Goal: Task Accomplishment & Management: Complete application form

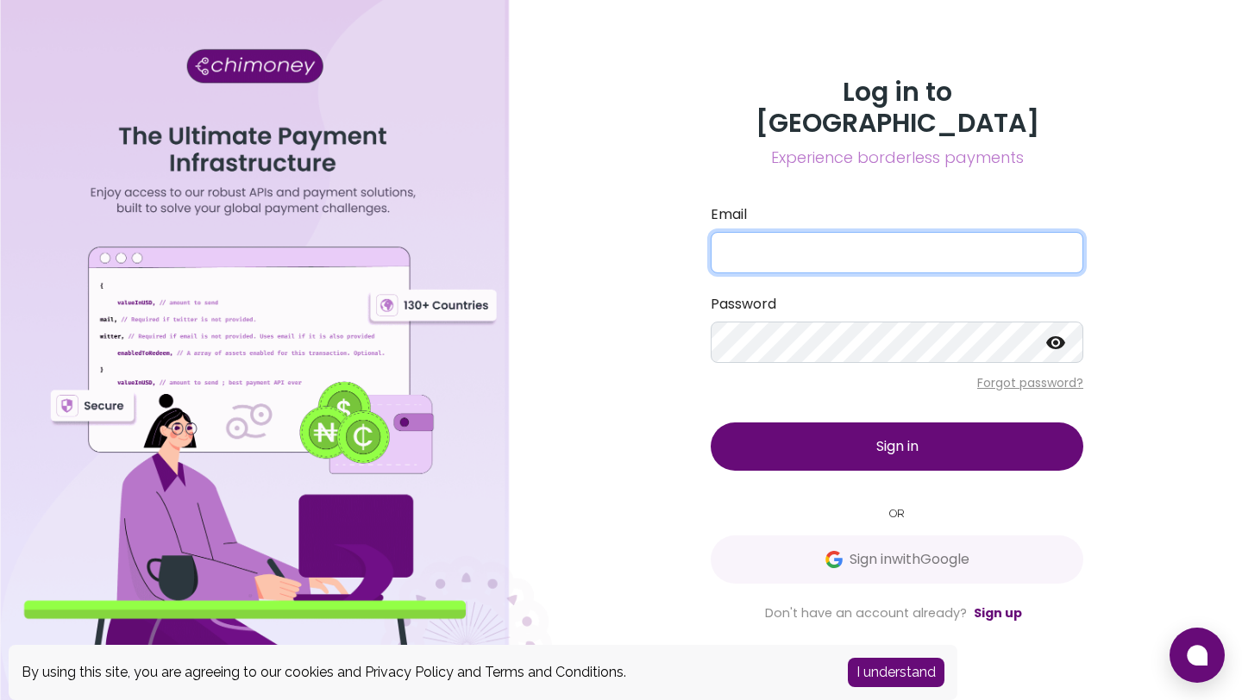
type input "admin@yoma.world"
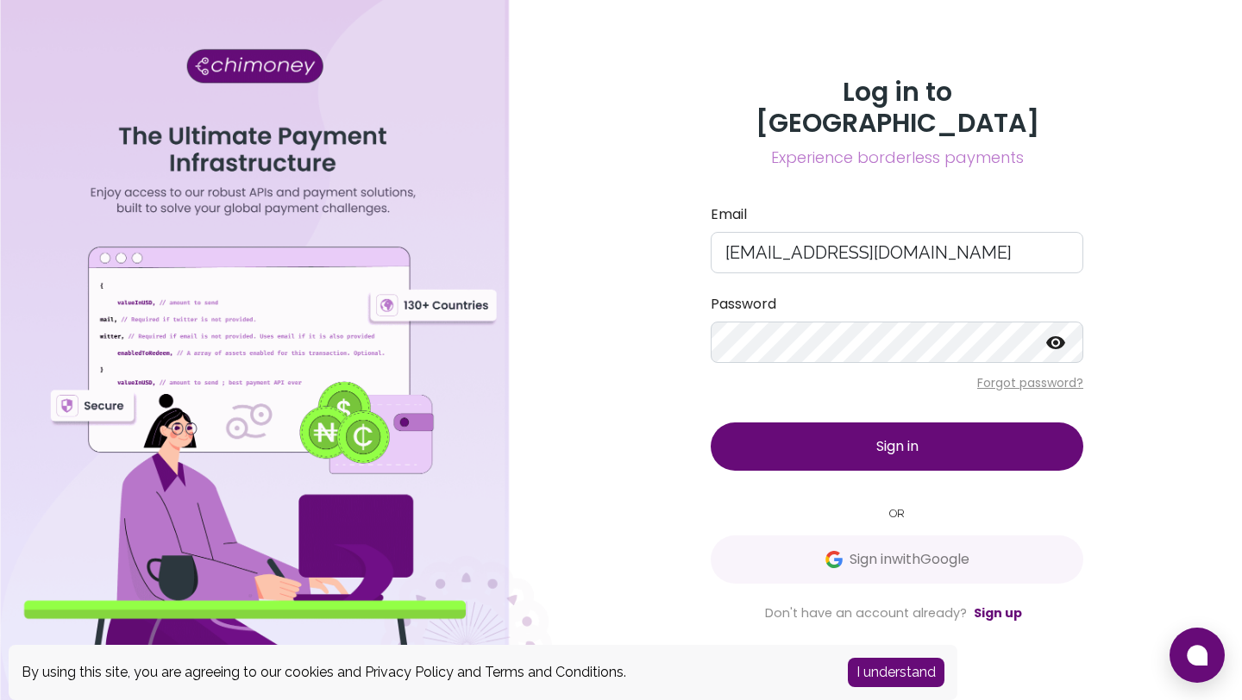
click at [959, 439] on button "Sign in" at bounding box center [897, 447] width 373 height 48
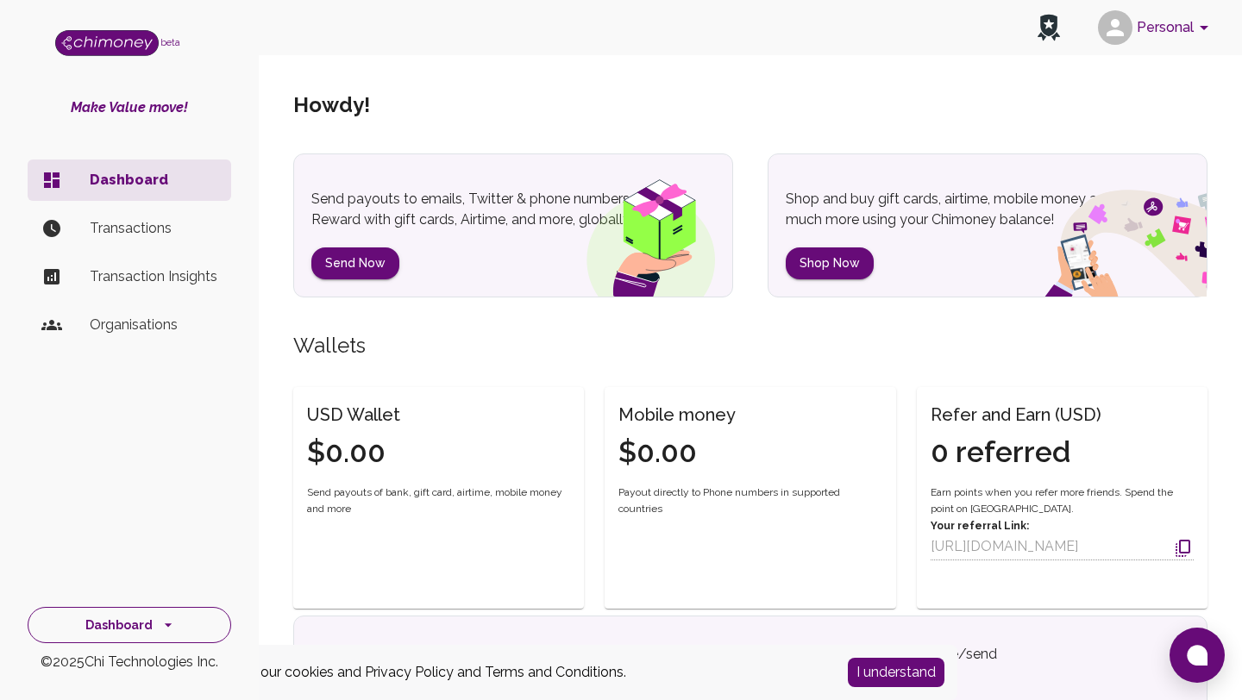
click at [141, 623] on button "Dashboard" at bounding box center [130, 625] width 204 height 37
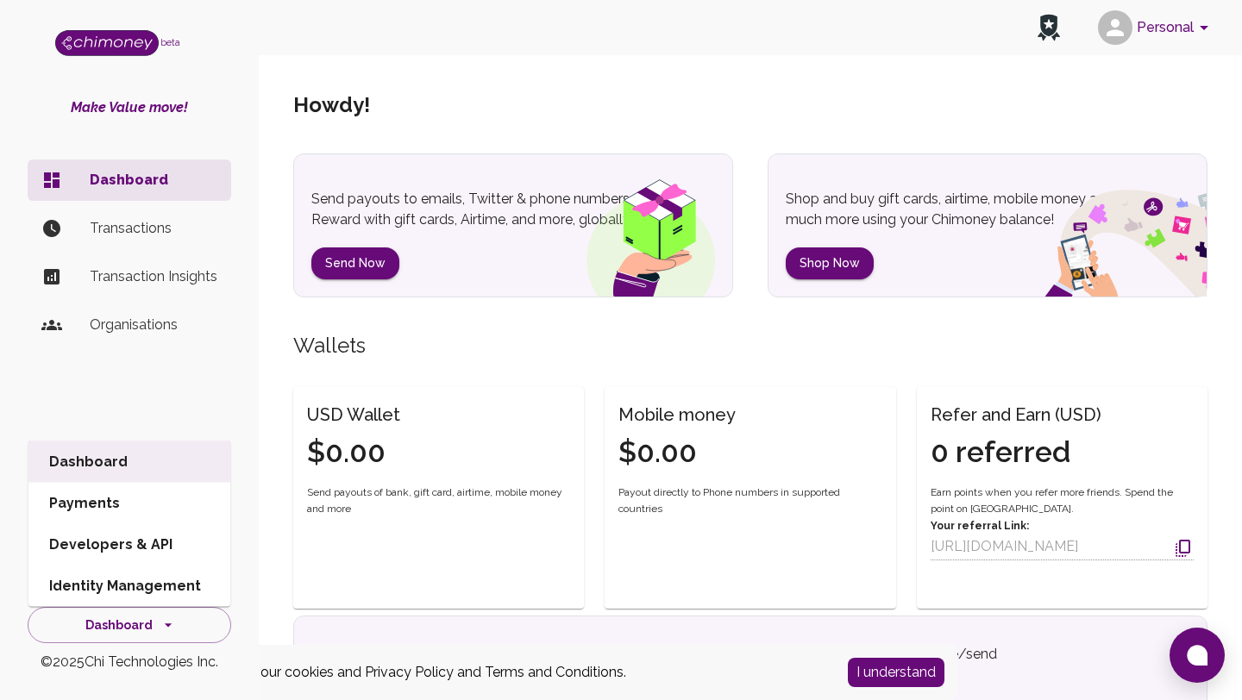
click at [147, 584] on li "Identity Management" at bounding box center [129, 586] width 202 height 41
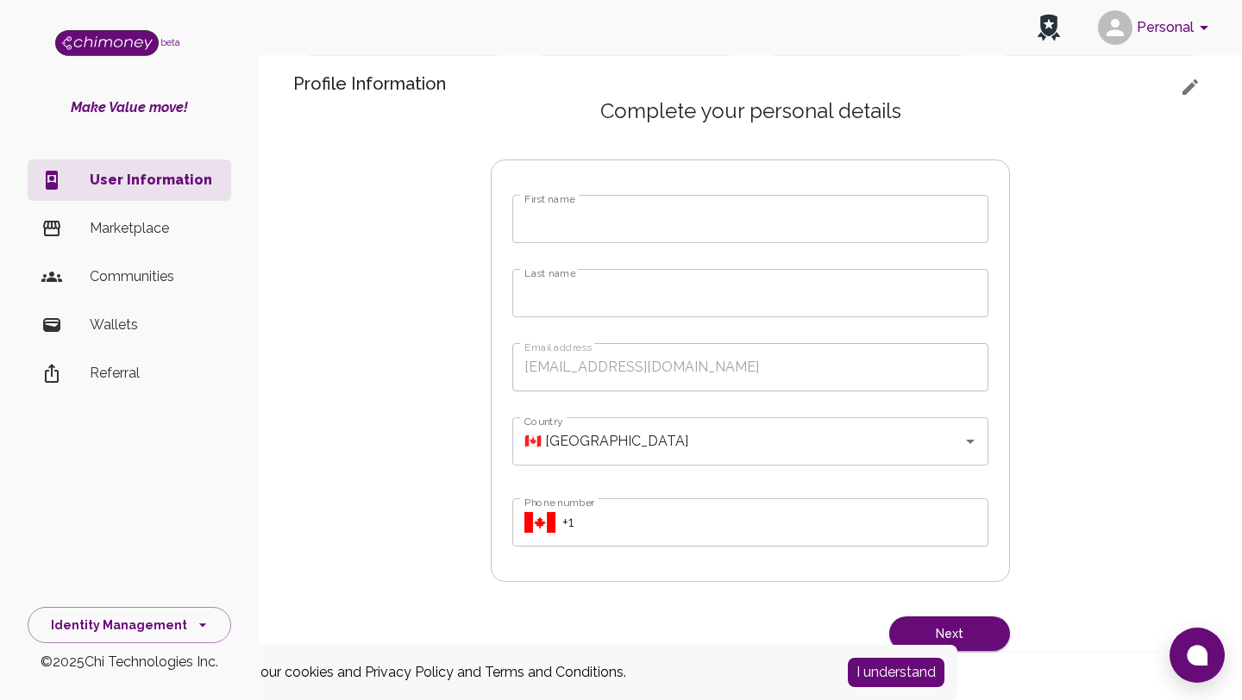
scroll to position [416, 0]
click at [629, 212] on input "First name" at bounding box center [750, 219] width 476 height 48
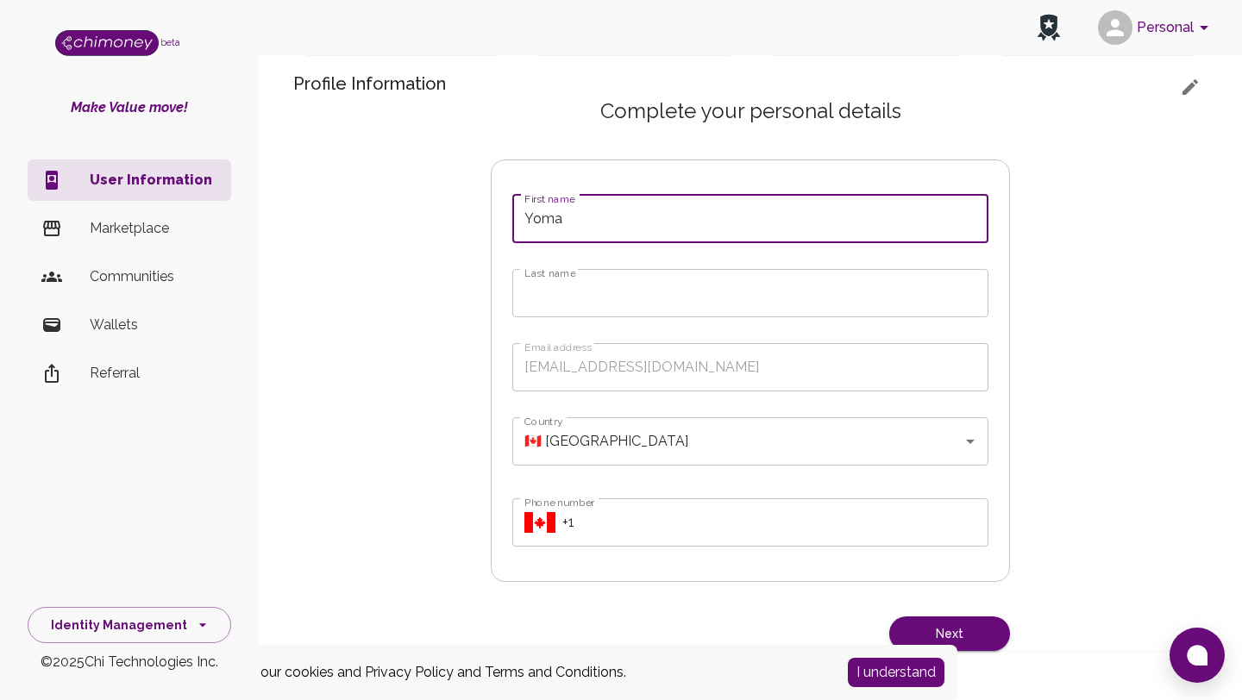
type input "Yoma"
click at [573, 299] on input "Last name" at bounding box center [750, 293] width 476 height 48
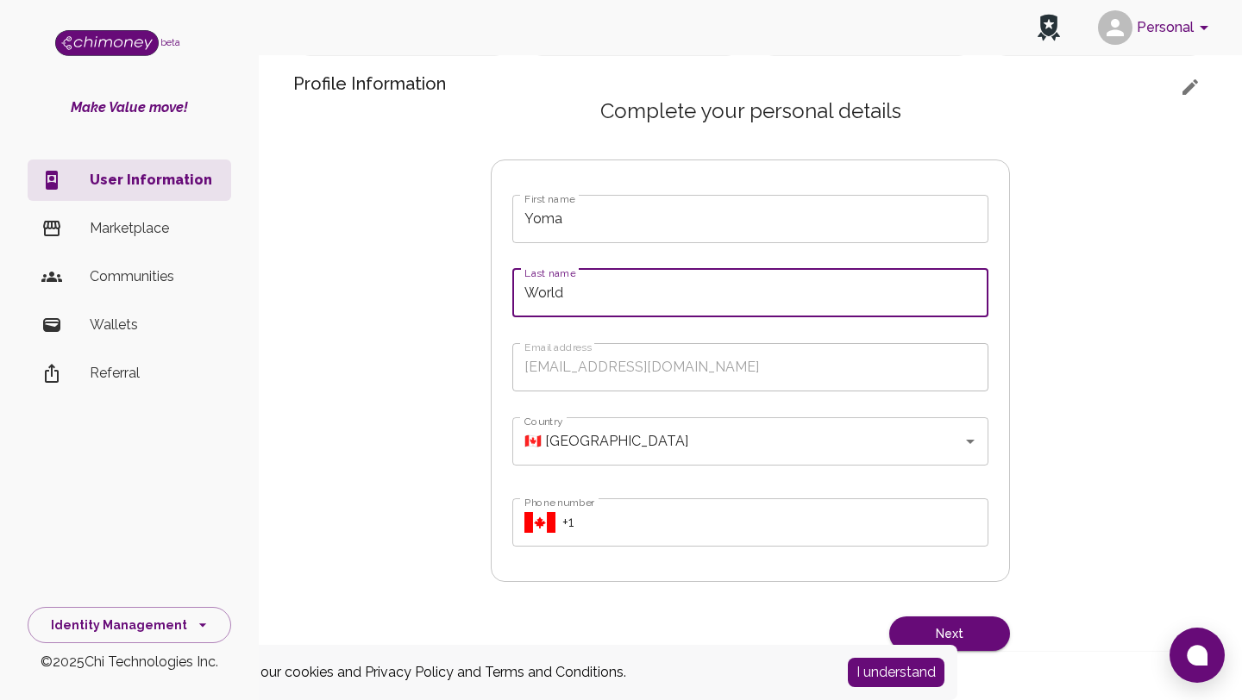
type input "World"
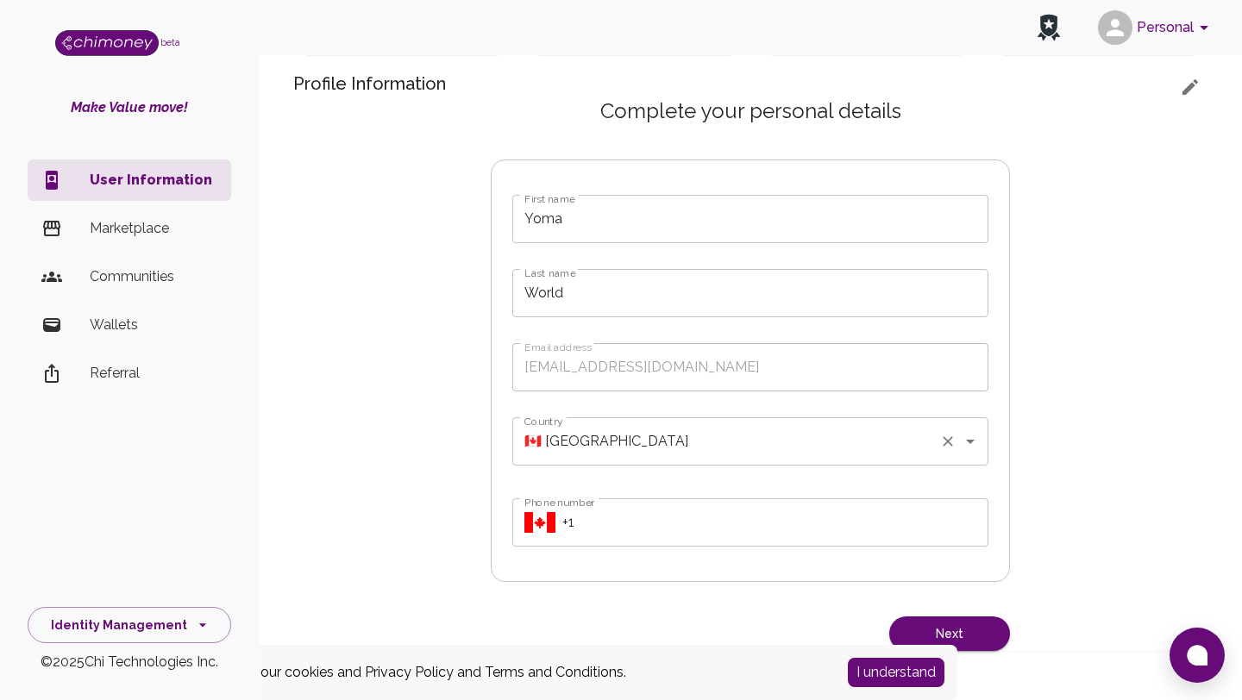
click at [604, 445] on input "🇨🇦 Canada" at bounding box center [726, 441] width 412 height 33
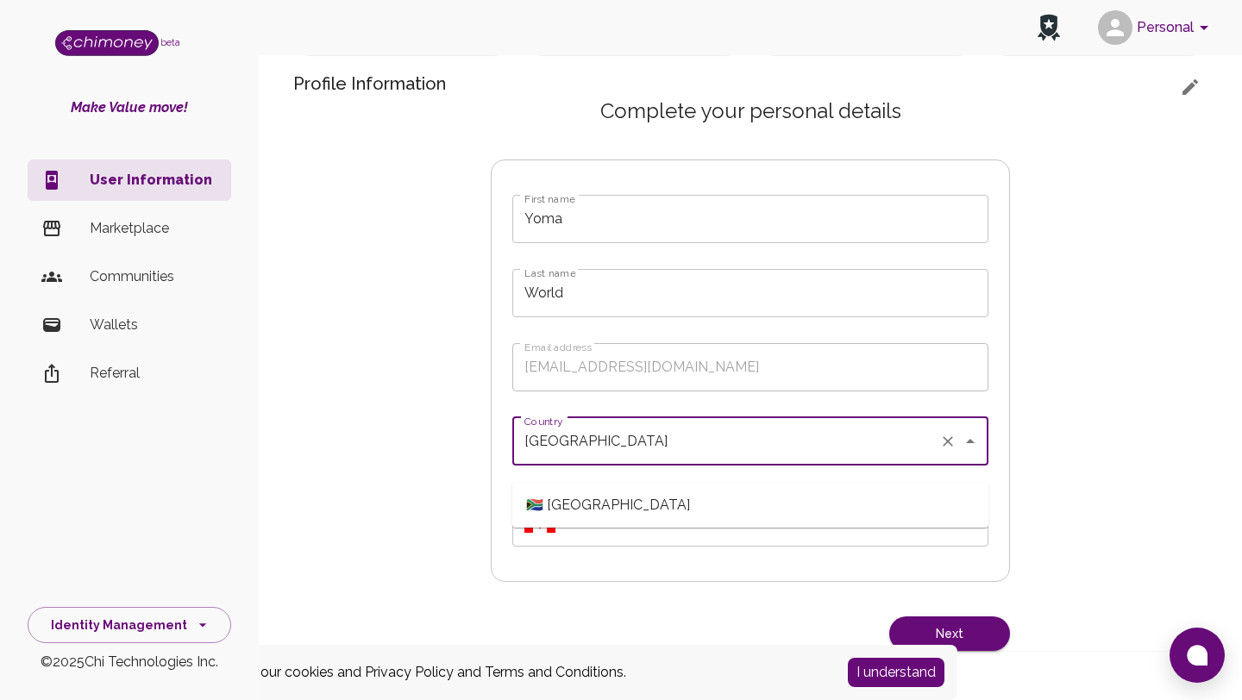
click at [636, 490] on span "🇿🇦 South Africa" at bounding box center [750, 505] width 476 height 31
type input "🇿🇦 South Africa"
click at [634, 530] on input "Phone number" at bounding box center [775, 522] width 426 height 48
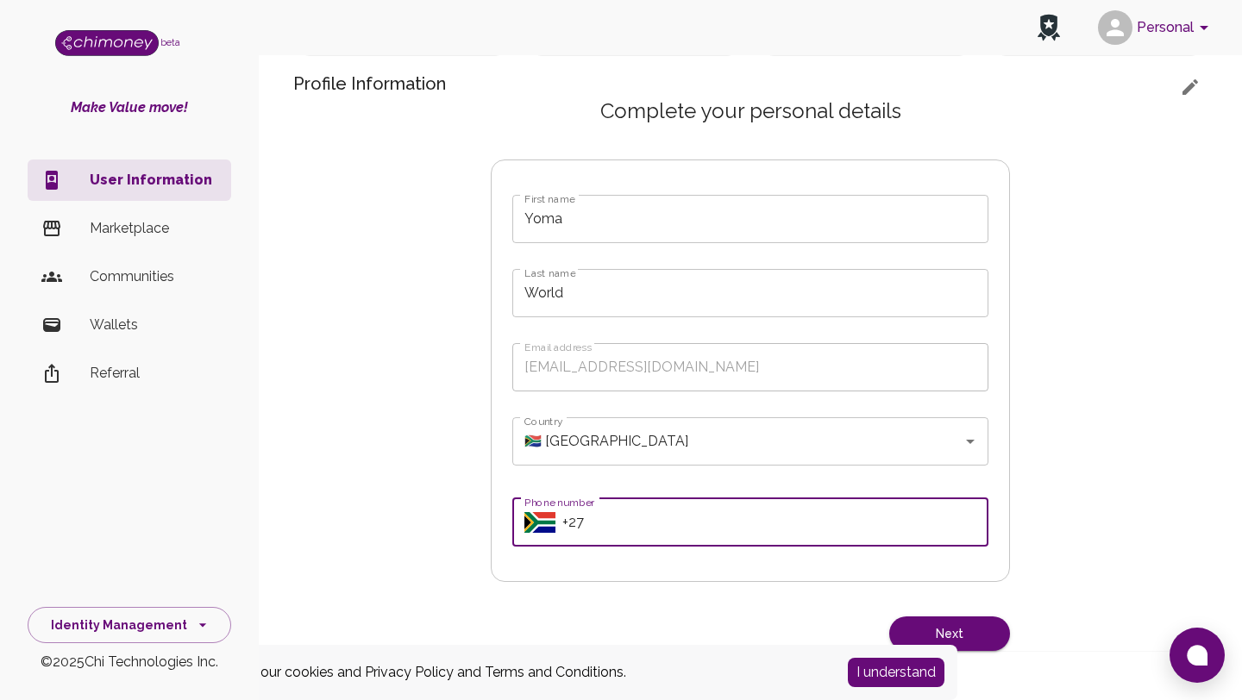
type input "+27 71 090 0407"
click at [943, 623] on button "Next" at bounding box center [949, 634] width 121 height 35
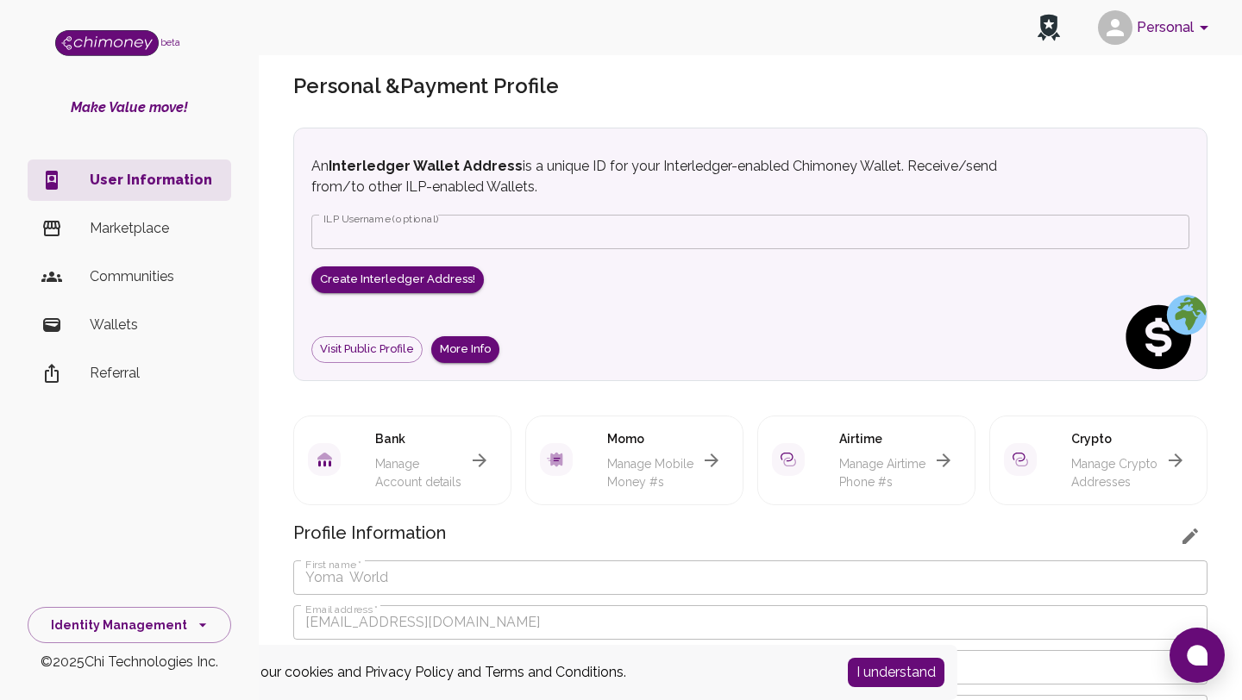
scroll to position [0, 0]
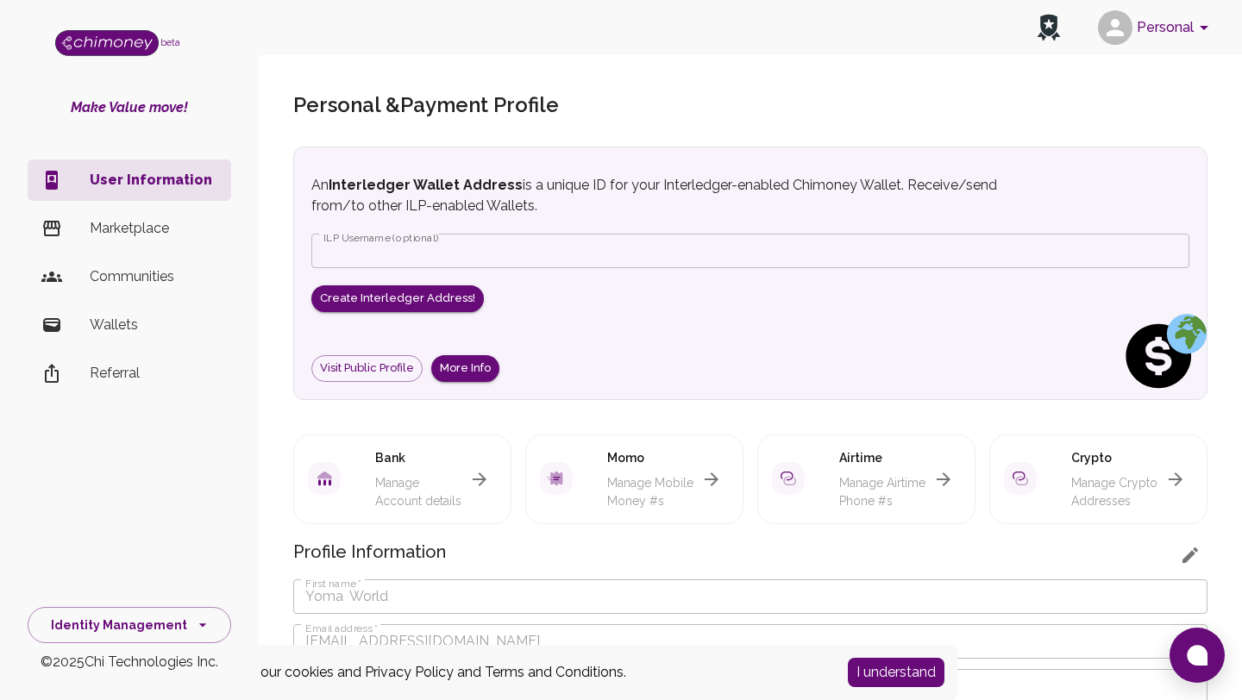
click at [152, 225] on p "Marketplace" at bounding box center [154, 228] width 128 height 21
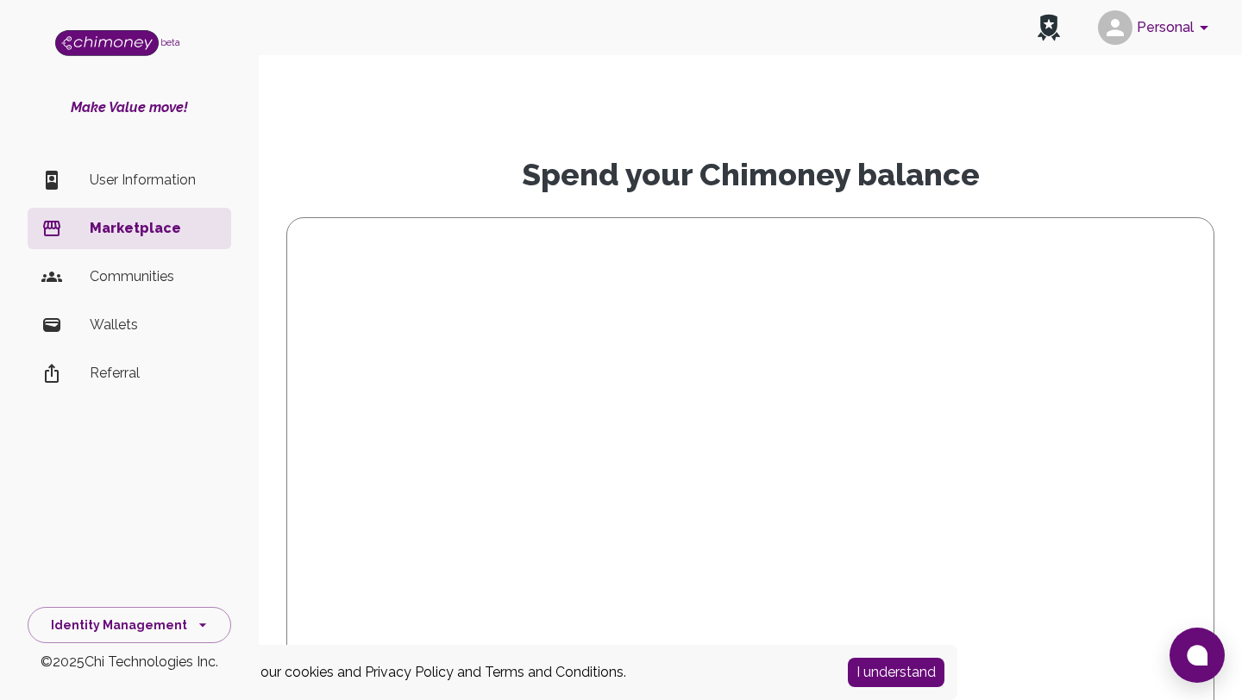
click at [155, 287] on li "Communities" at bounding box center [130, 276] width 204 height 41
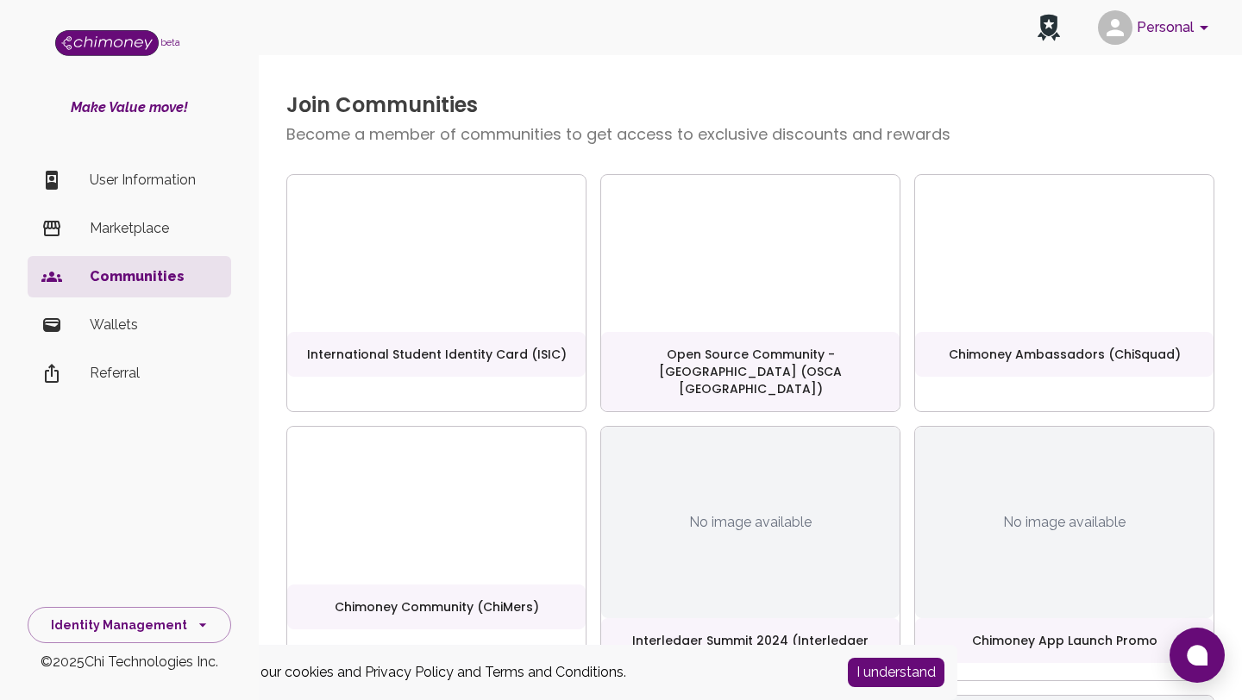
click at [149, 269] on p "Communities" at bounding box center [154, 276] width 128 height 21
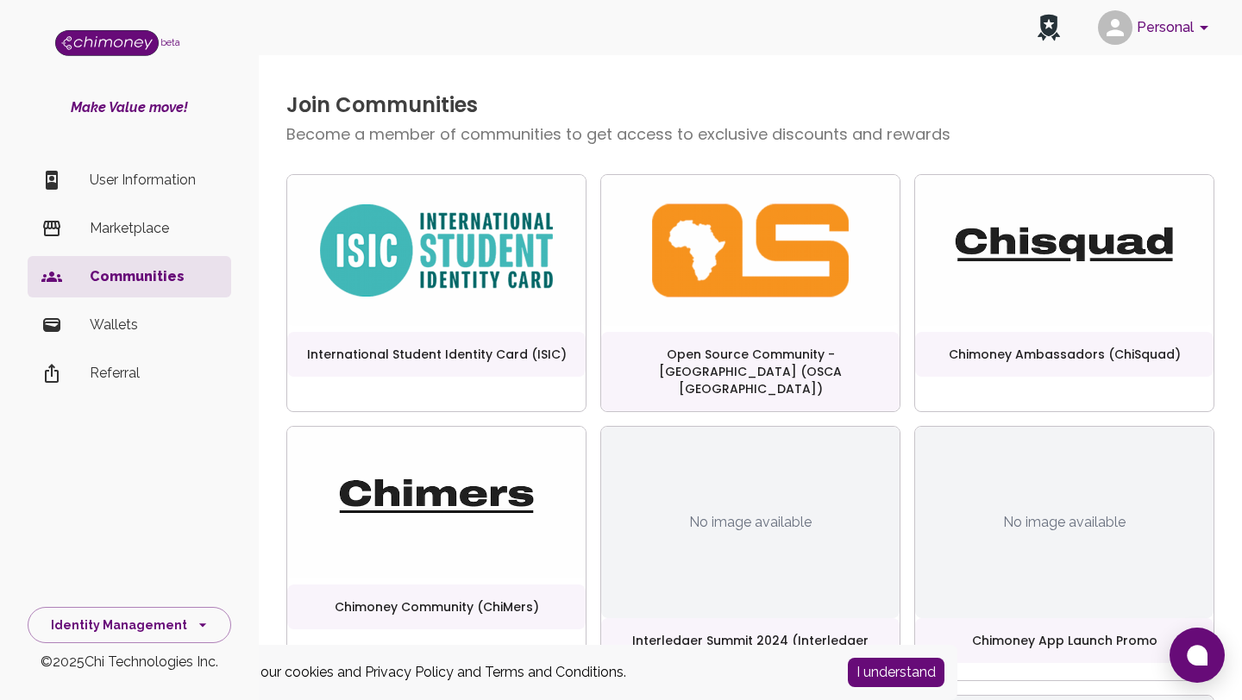
click at [102, 335] on p "Wallets" at bounding box center [154, 325] width 128 height 21
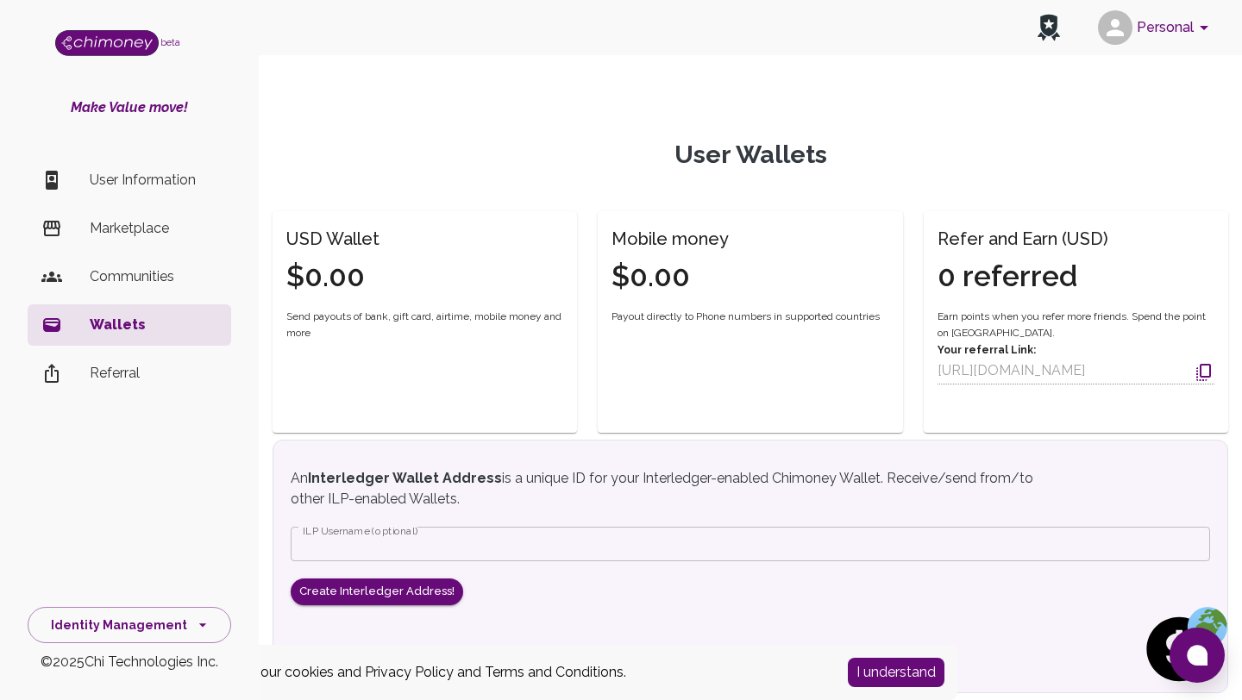
click at [208, 264] on li "Communities" at bounding box center [130, 276] width 204 height 41
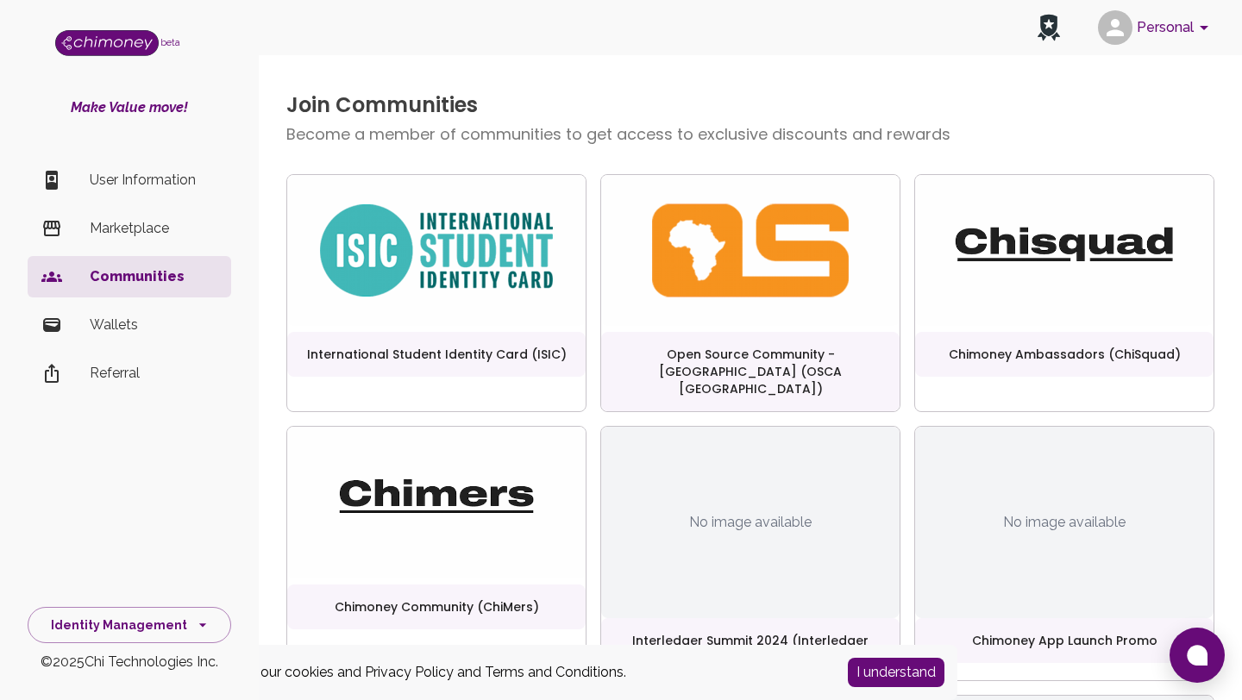
click at [160, 188] on p "User Information" at bounding box center [154, 180] width 128 height 21
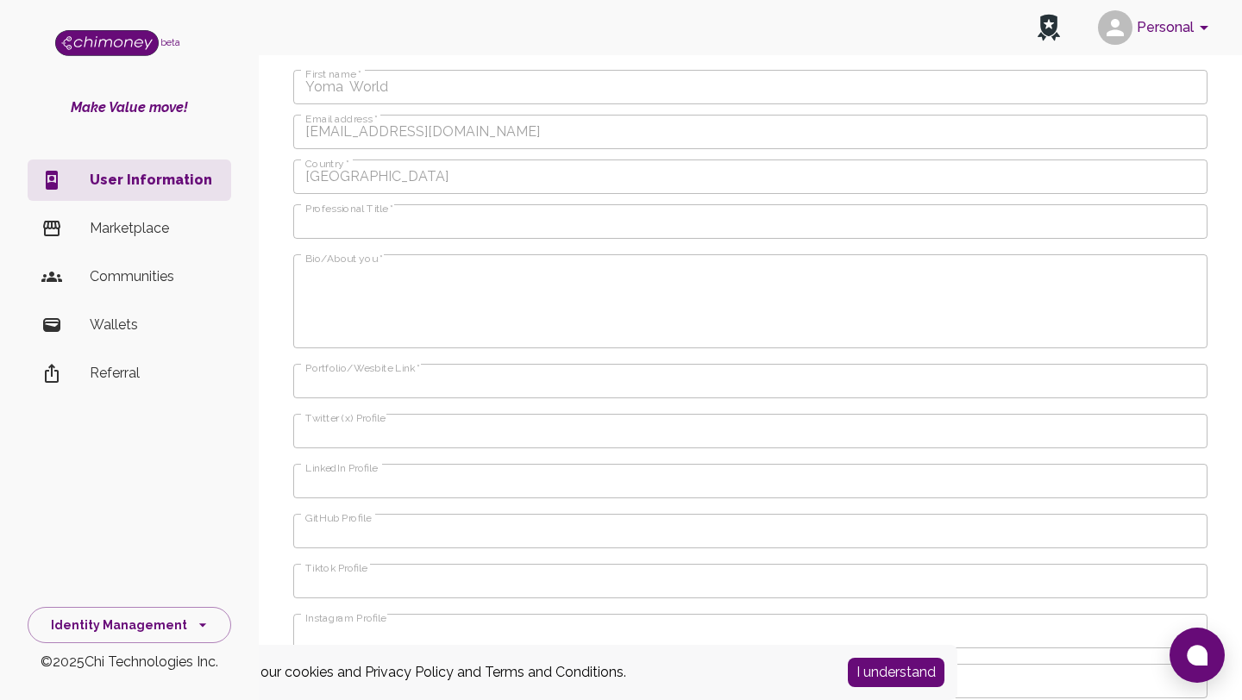
scroll to position [582, 0]
click at [164, 622] on button "Identity Management" at bounding box center [130, 625] width 204 height 37
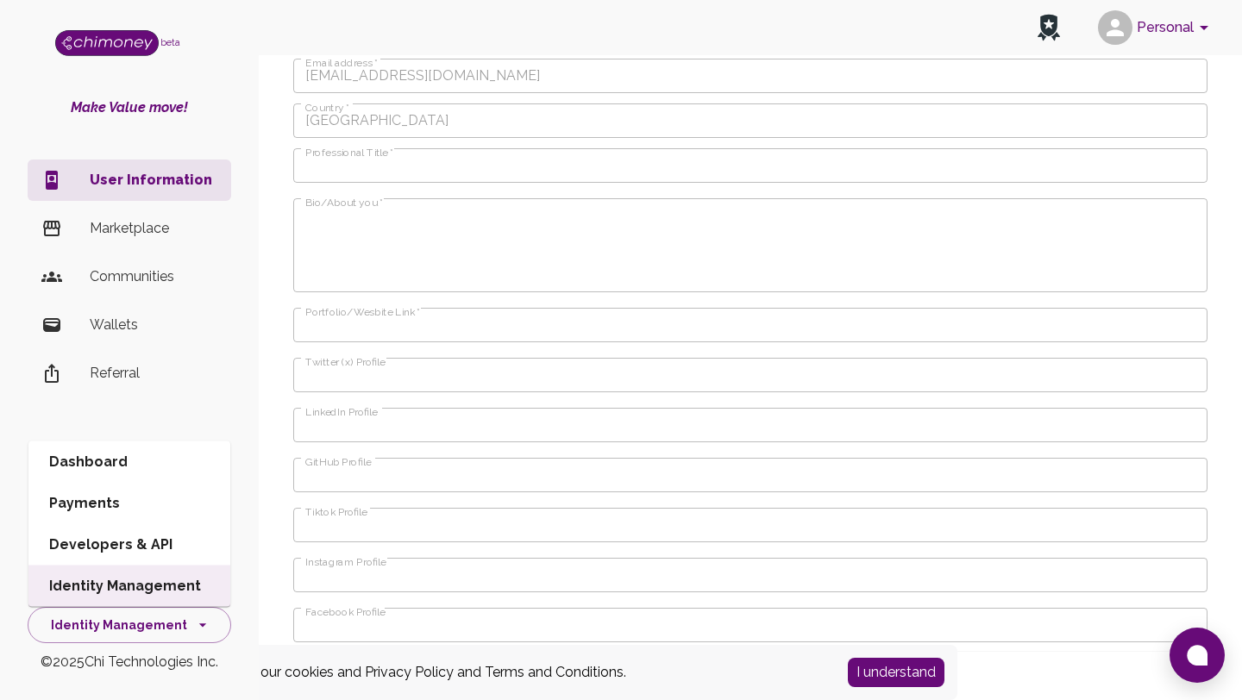
click at [155, 502] on li "Payments" at bounding box center [129, 503] width 202 height 41
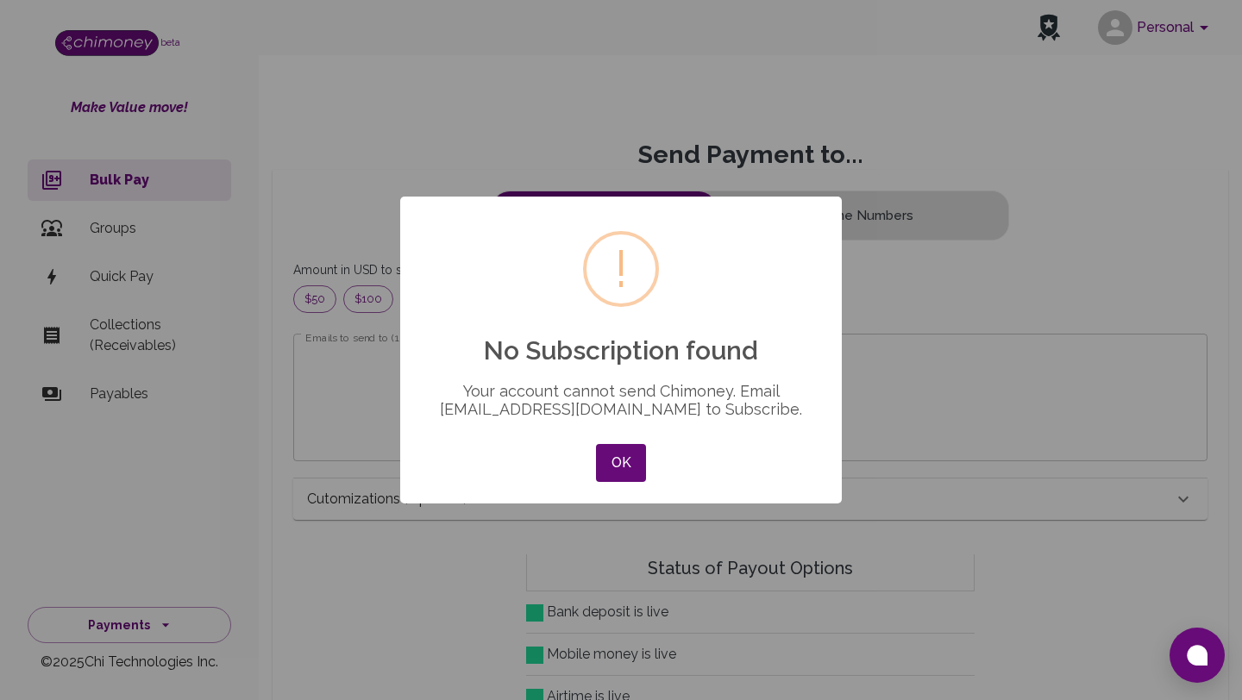
scroll to position [222, 885]
click at [625, 467] on button "OK" at bounding box center [621, 463] width 50 height 38
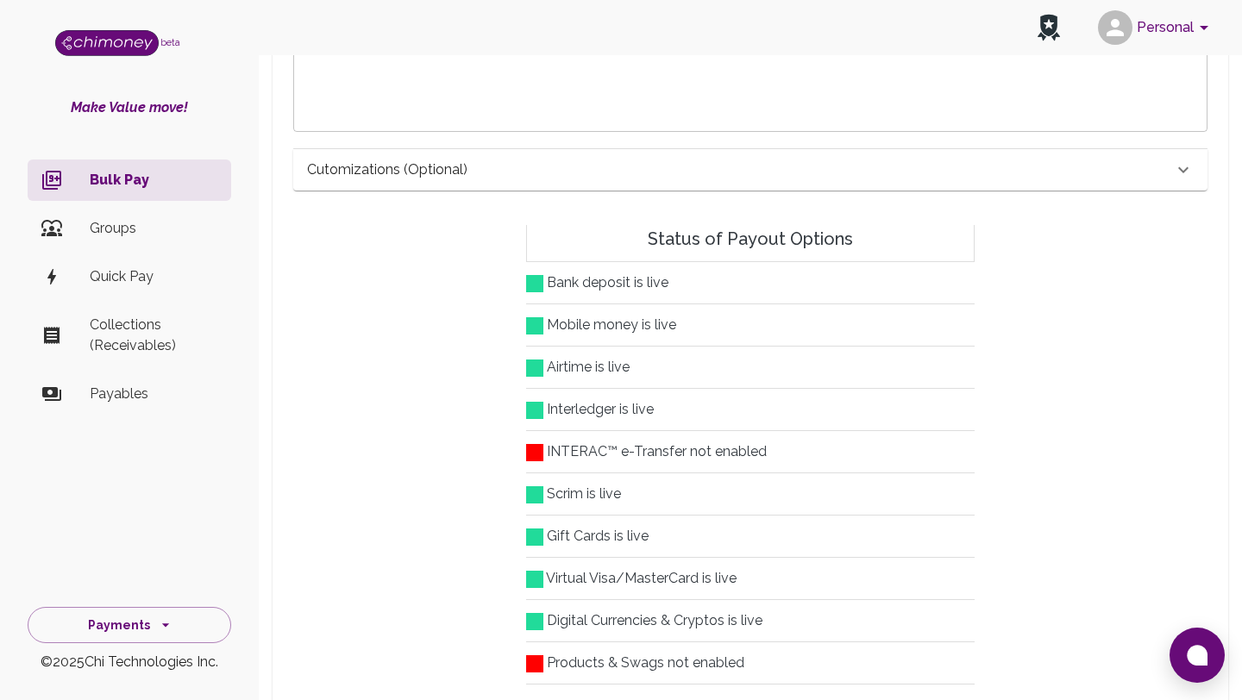
scroll to position [330, 0]
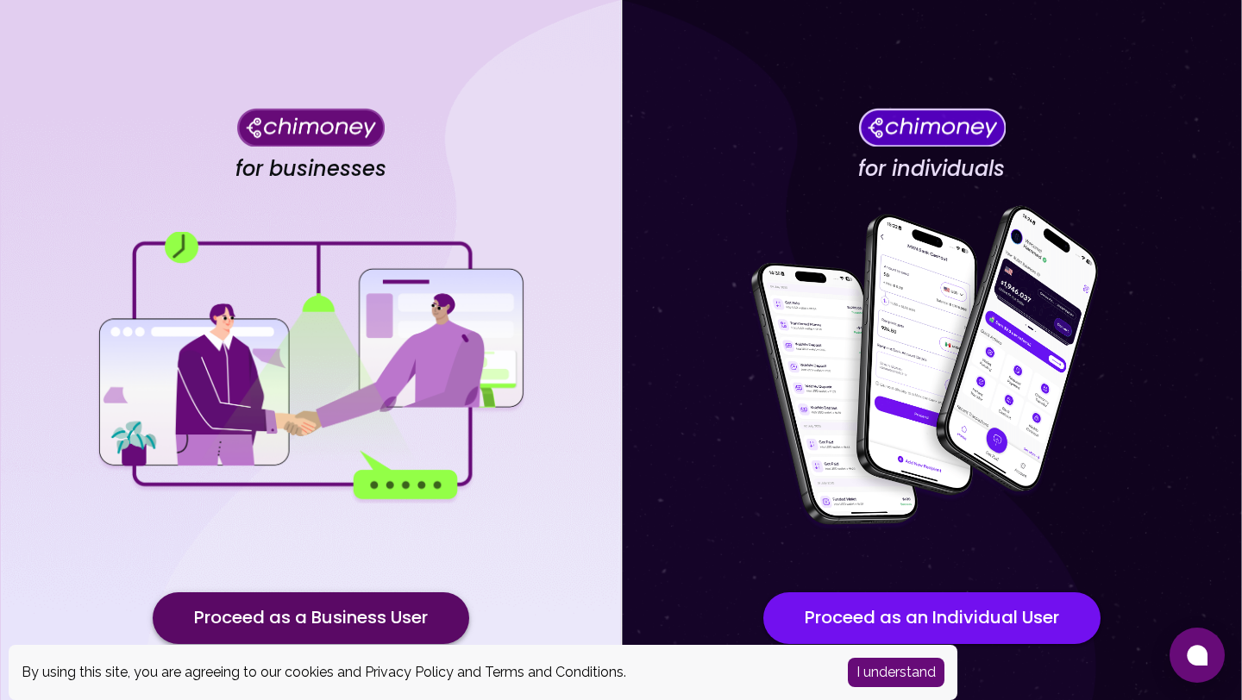
click at [435, 613] on button "Proceed as a Business User" at bounding box center [311, 618] width 316 height 52
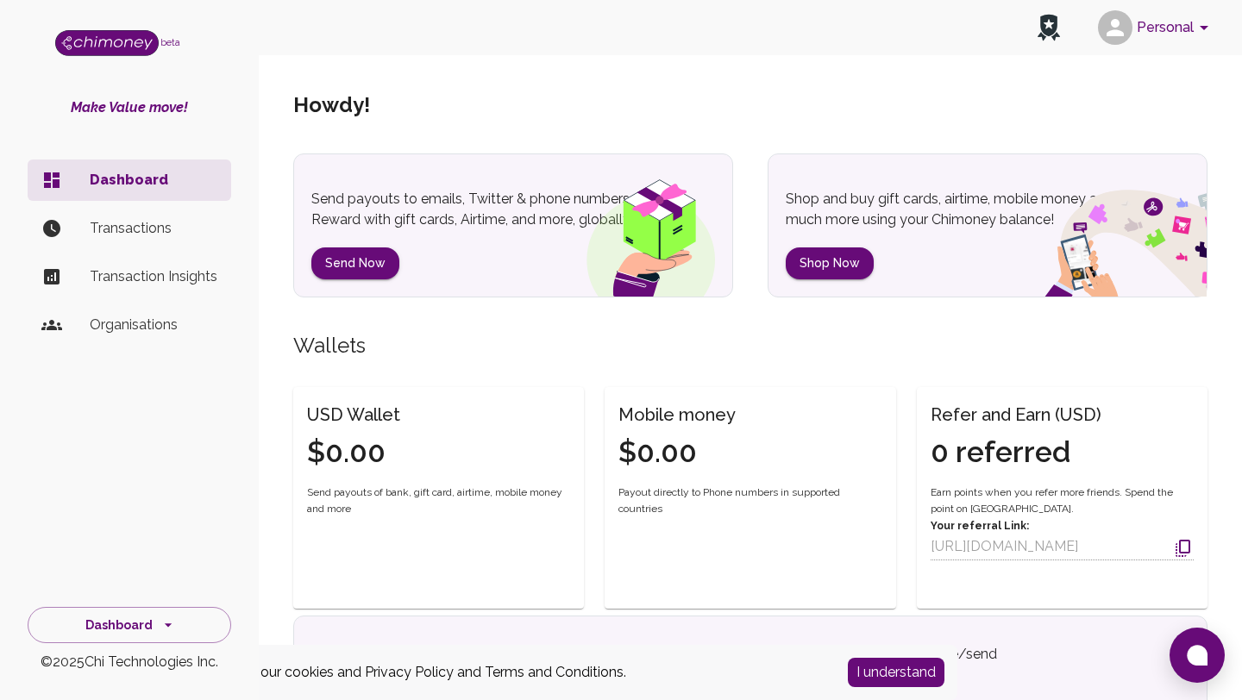
click at [1161, 25] on button "Personal" at bounding box center [1156, 27] width 130 height 45
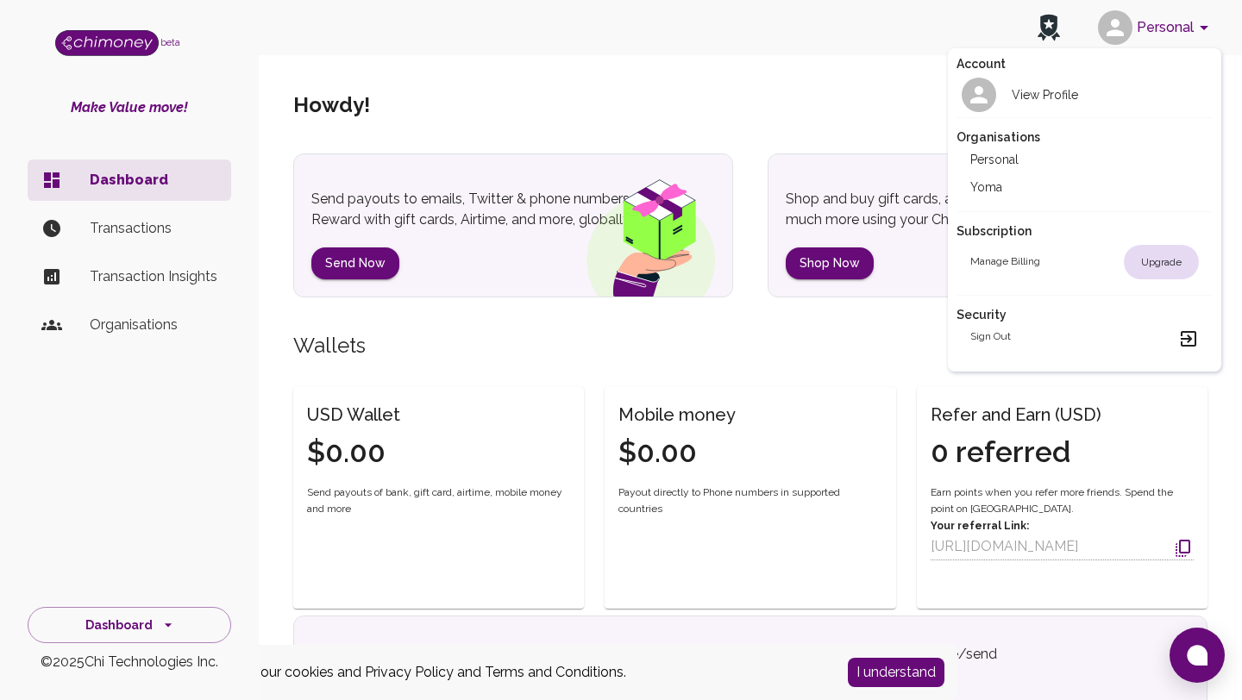
click at [1014, 188] on li "Yoma" at bounding box center [1084, 187] width 257 height 28
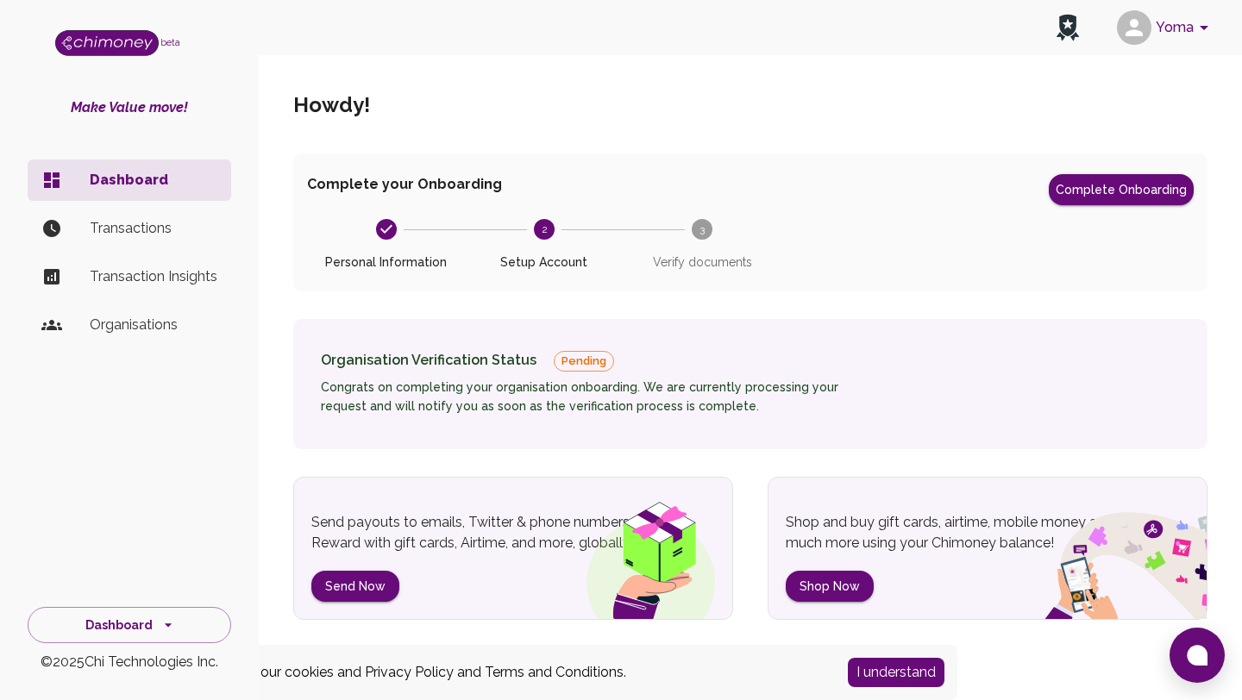
scroll to position [57, 0]
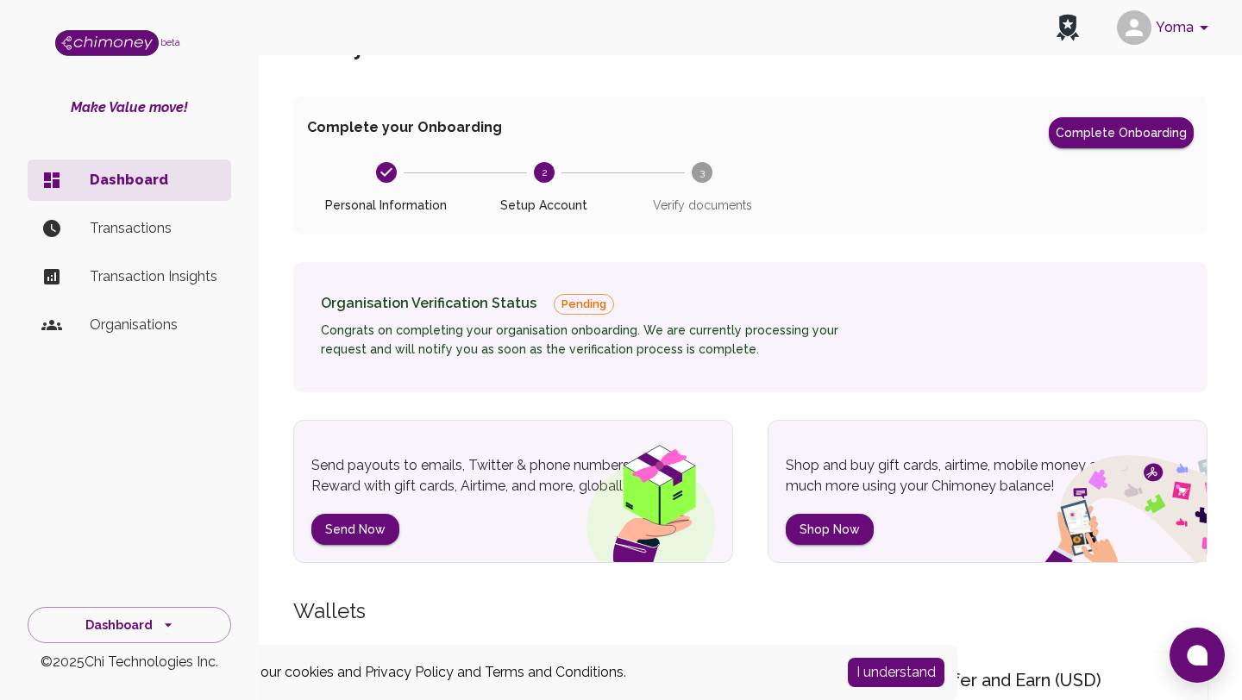
click at [572, 304] on span "Pending" at bounding box center [583, 304] width 59 height 17
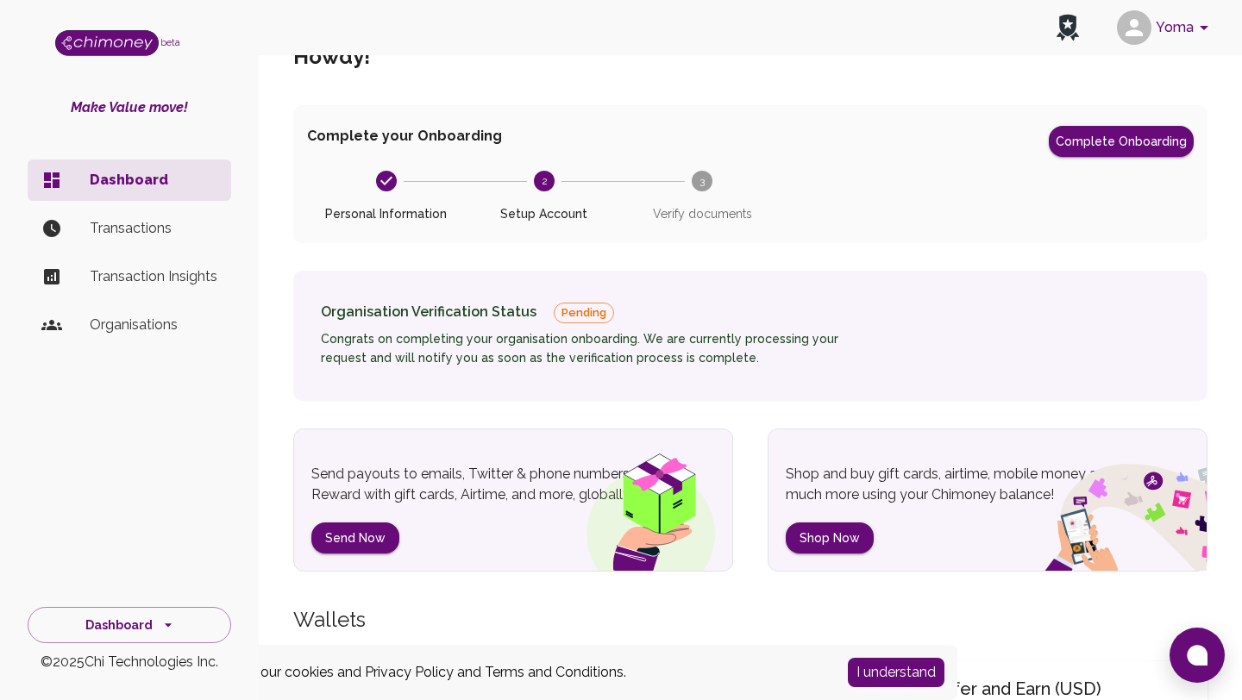
scroll to position [29, 0]
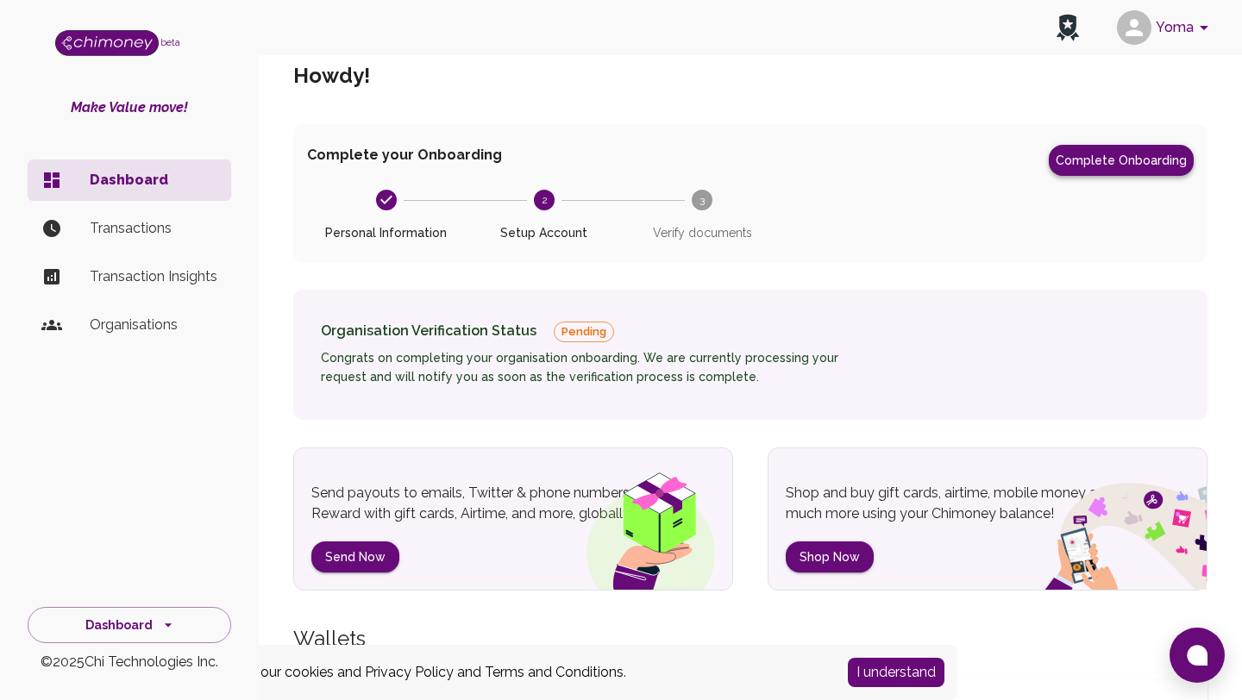
click at [1104, 166] on button "Complete Onboarding" at bounding box center [1121, 160] width 145 height 31
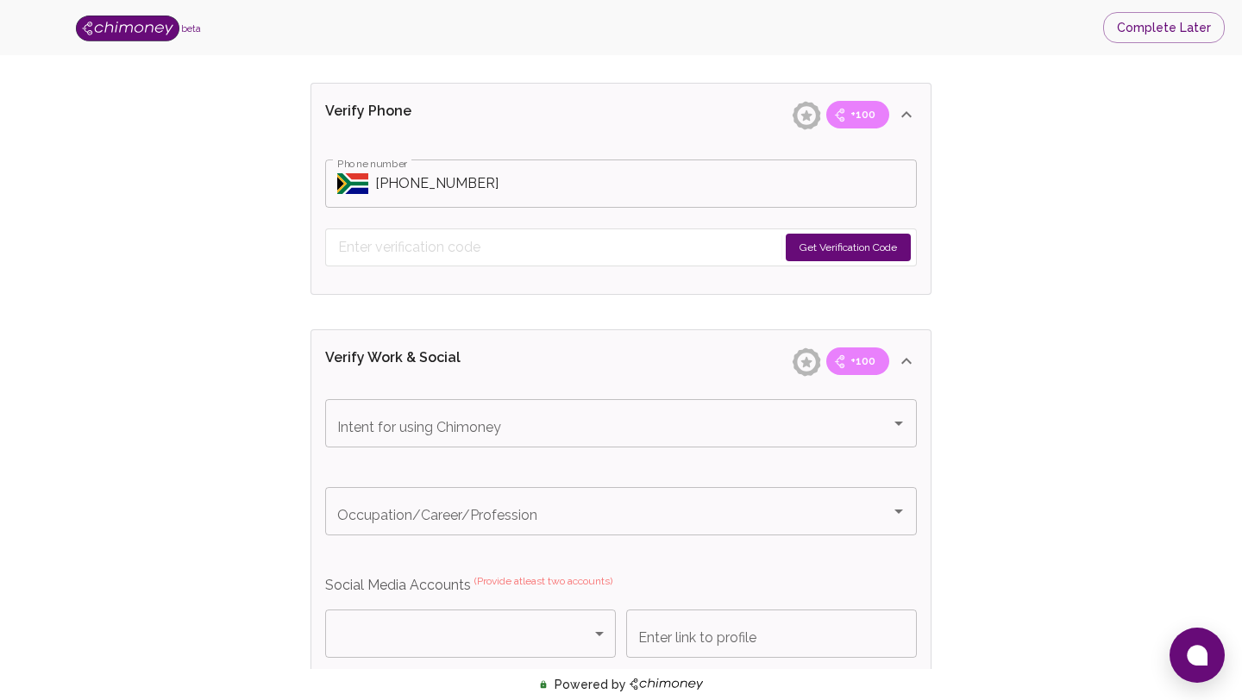
scroll to position [858, 0]
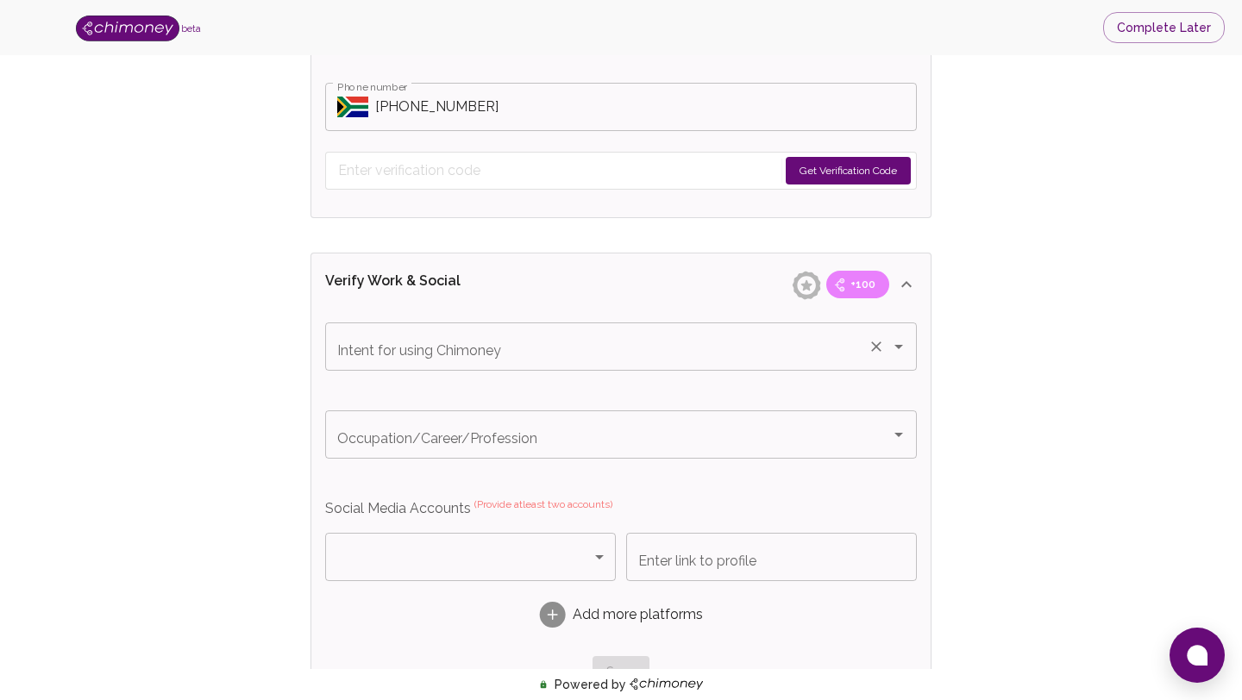
click at [634, 356] on input "Intent for using Chimoney" at bounding box center [597, 346] width 528 height 33
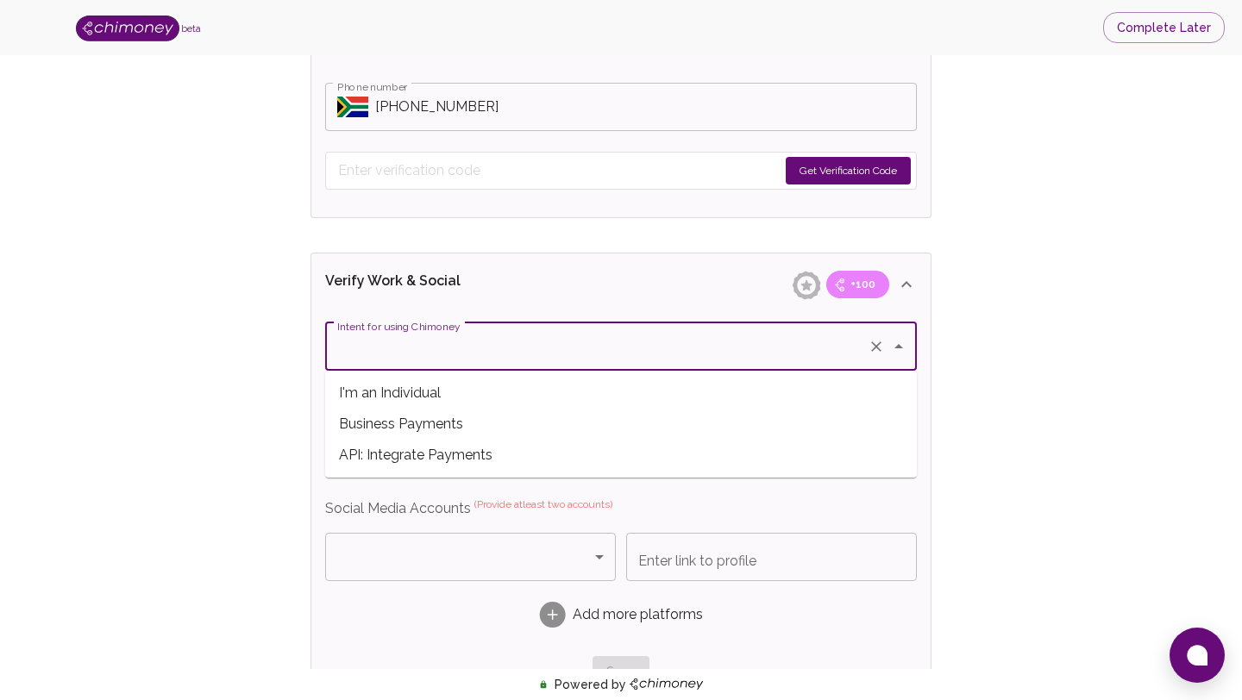
click at [542, 456] on span "API: Integrate Payments" at bounding box center [621, 455] width 592 height 31
type input "API: Integrate Payments"
click at [526, 435] on input "Occupation/Career/Profession" at bounding box center [597, 434] width 528 height 33
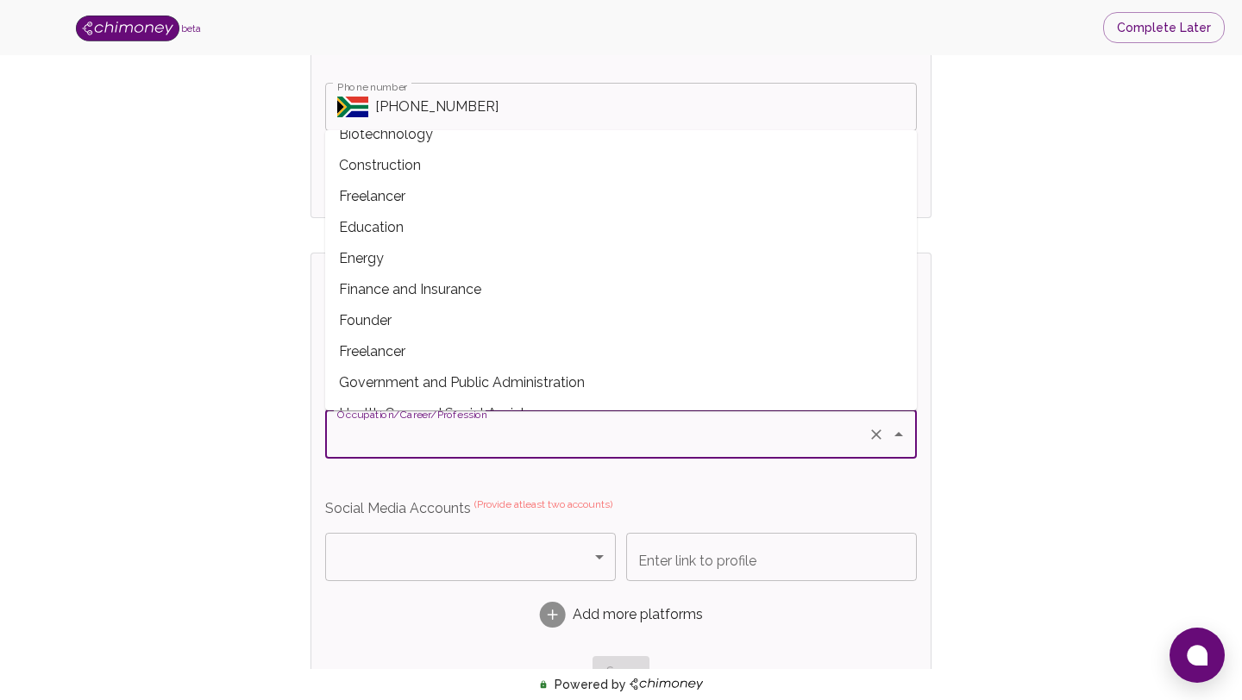
scroll to position [51, 0]
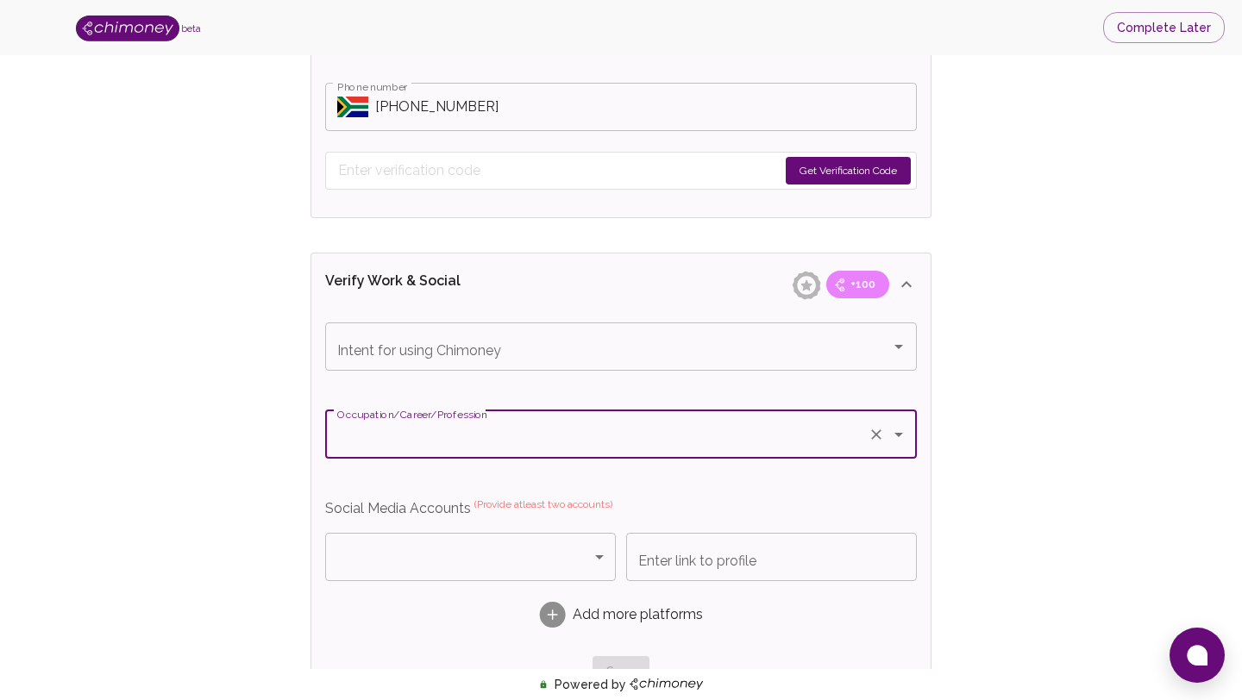
click at [524, 444] on input "Occupation/Career/Profession" at bounding box center [597, 434] width 528 height 33
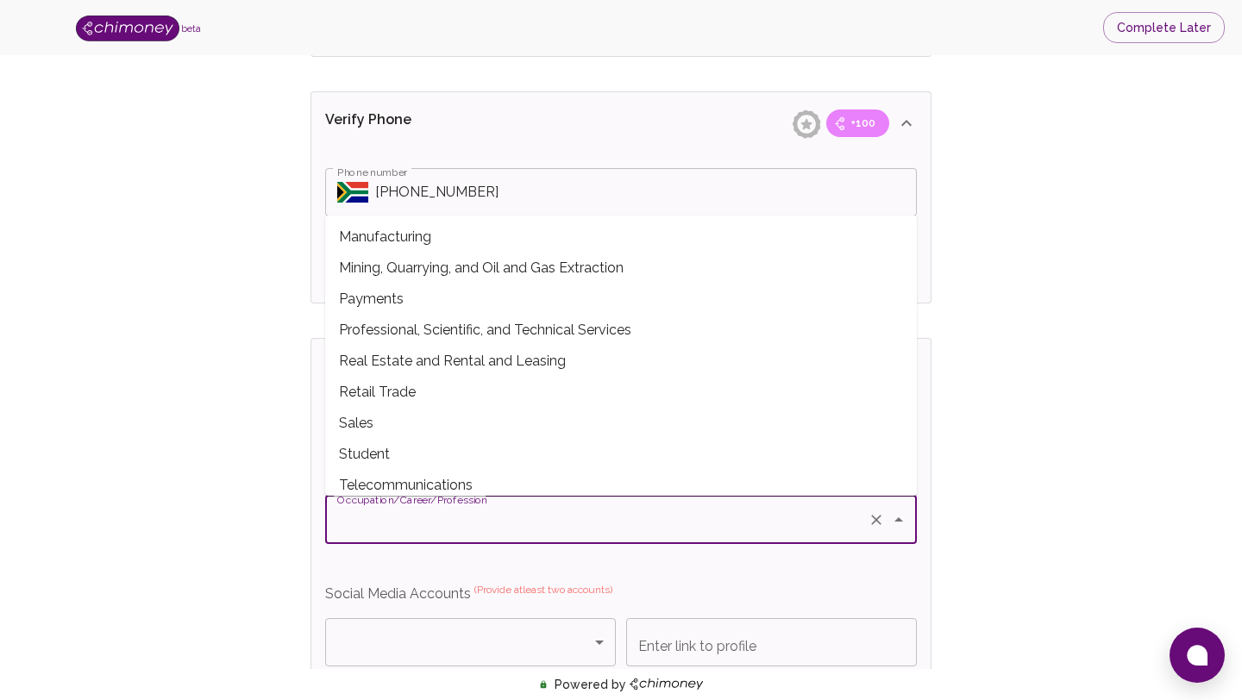
scroll to position [439, 0]
click at [957, 469] on div "Verify ID and Earn Complete verification steps to earn Reward +100 Verify Email…" at bounding box center [621, 295] width 676 height 1932
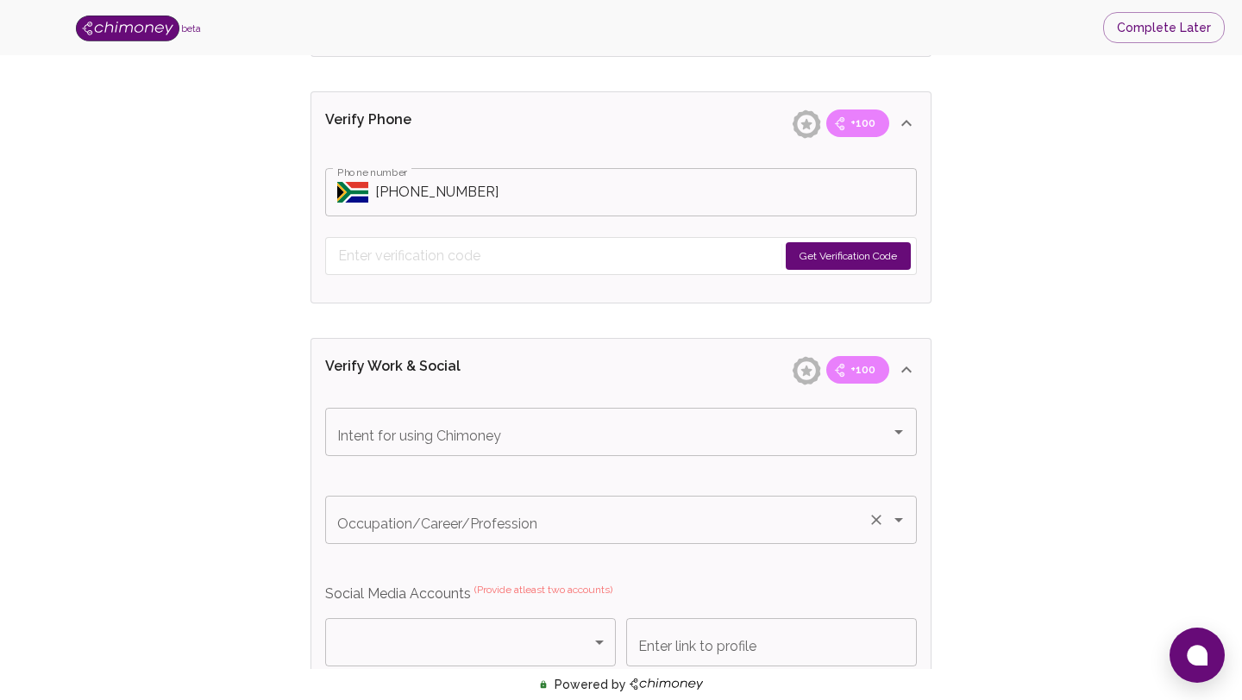
click at [615, 533] on input "Occupation/Career/Profession" at bounding box center [597, 520] width 528 height 33
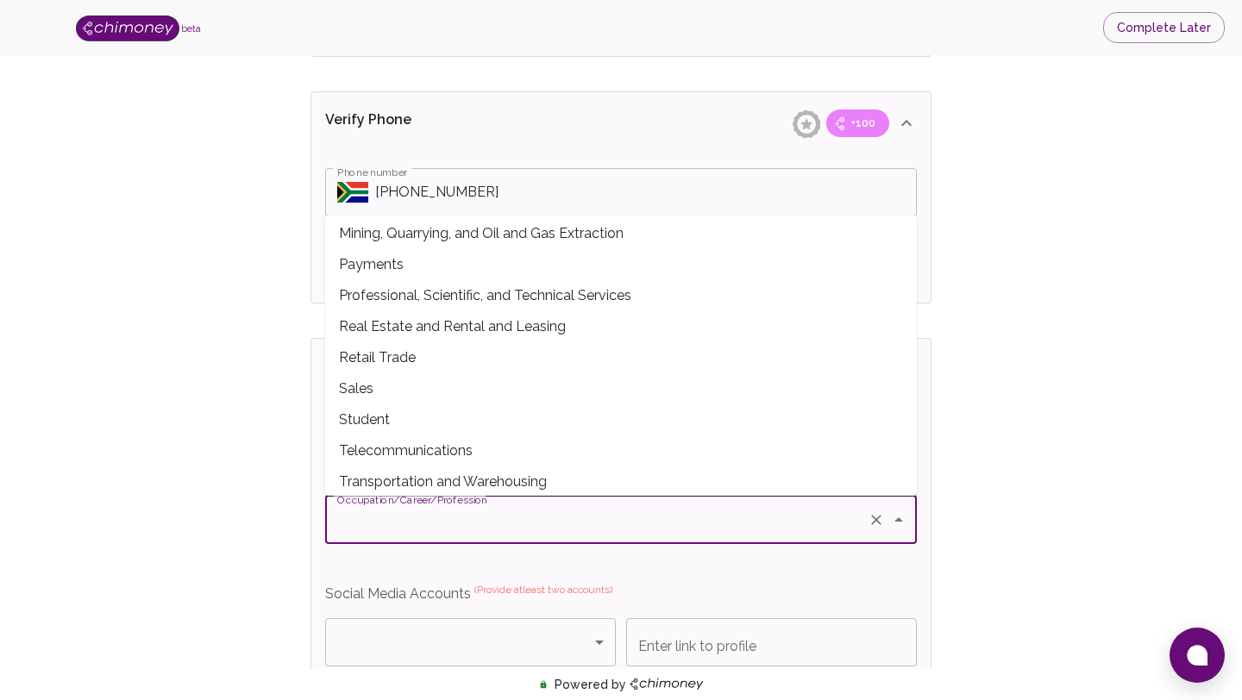
scroll to position [471, 0]
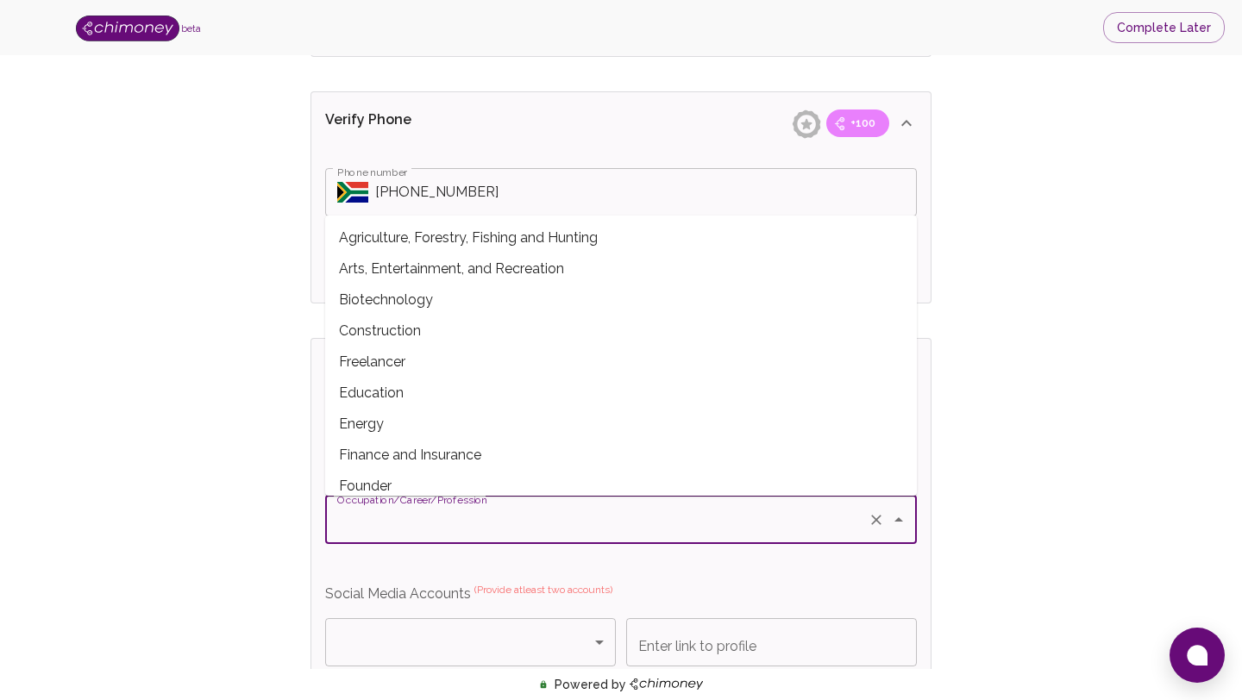
click at [491, 517] on input "Occupation/Career/Profession" at bounding box center [597, 520] width 528 height 33
click at [486, 390] on span "Education" at bounding box center [621, 393] width 592 height 31
type input "Education"
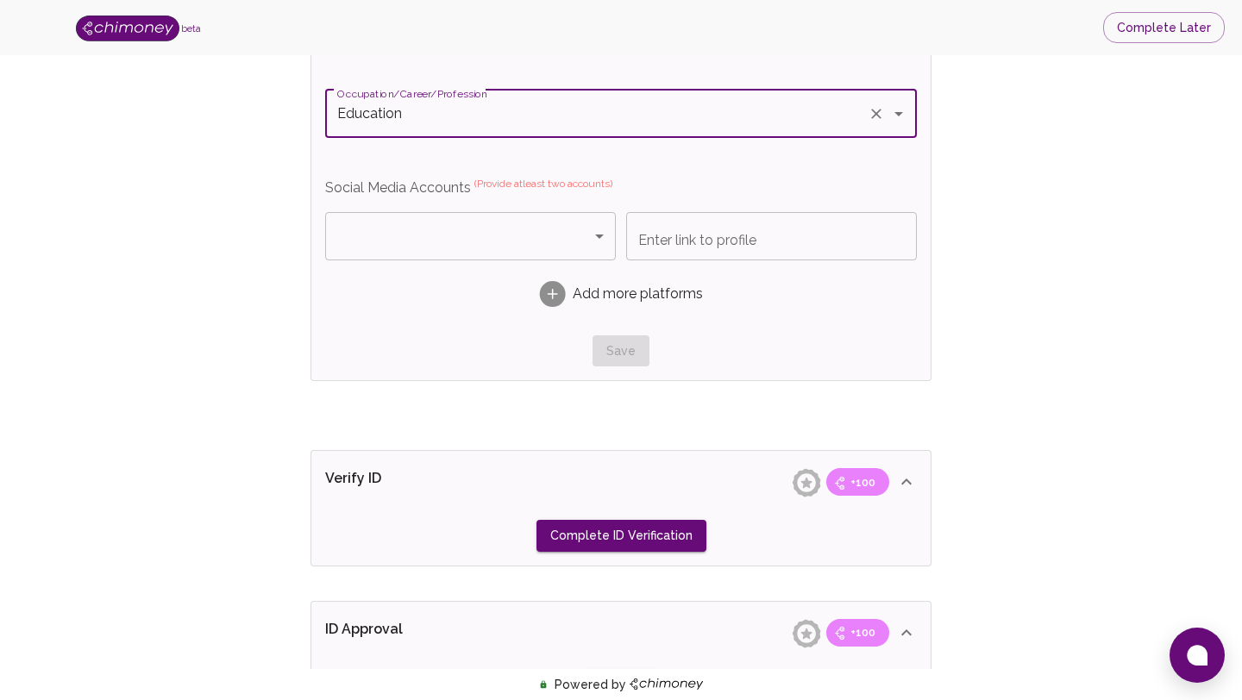
scroll to position [1183, 0]
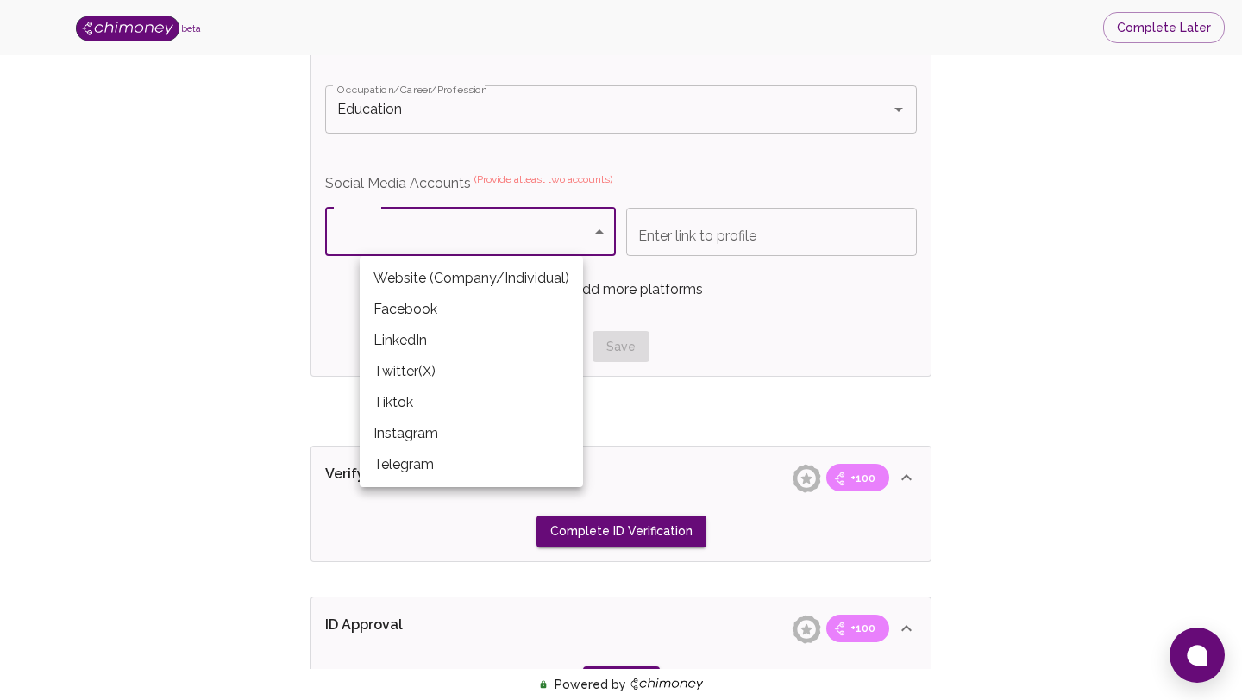
click at [531, 316] on li "Facebook" at bounding box center [471, 309] width 223 height 31
type input "Facebook"
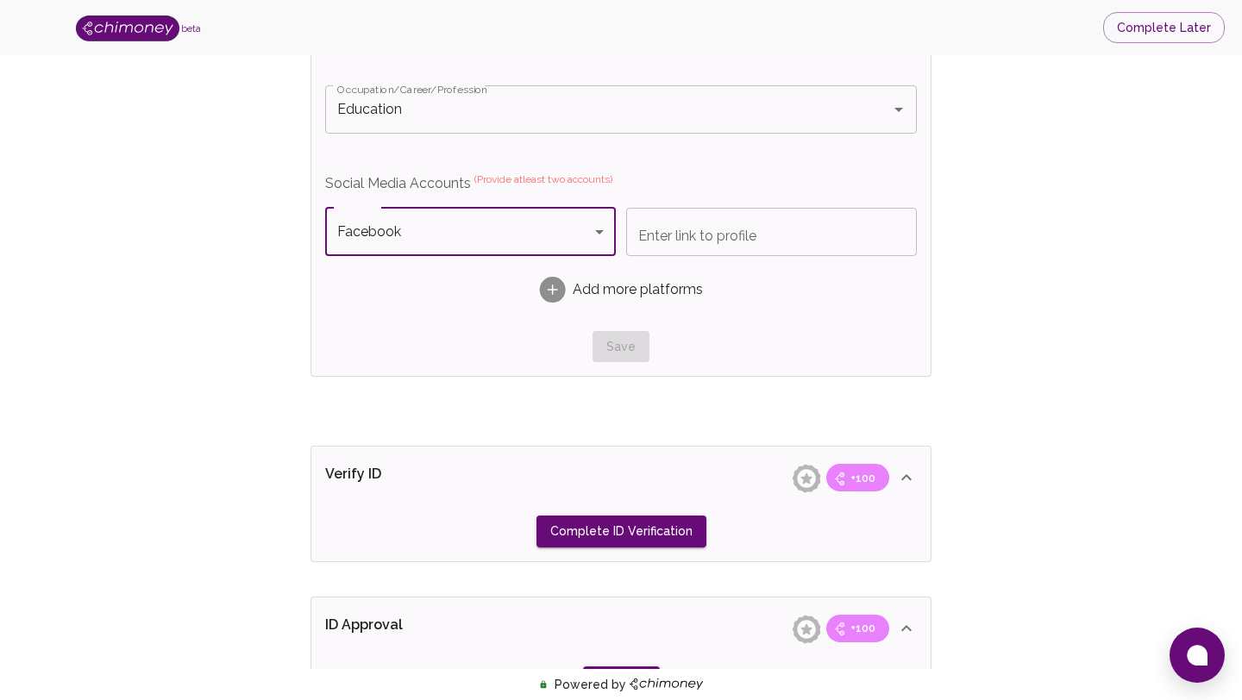
click at [719, 253] on input "Enter link to profile" at bounding box center [771, 232] width 291 height 48
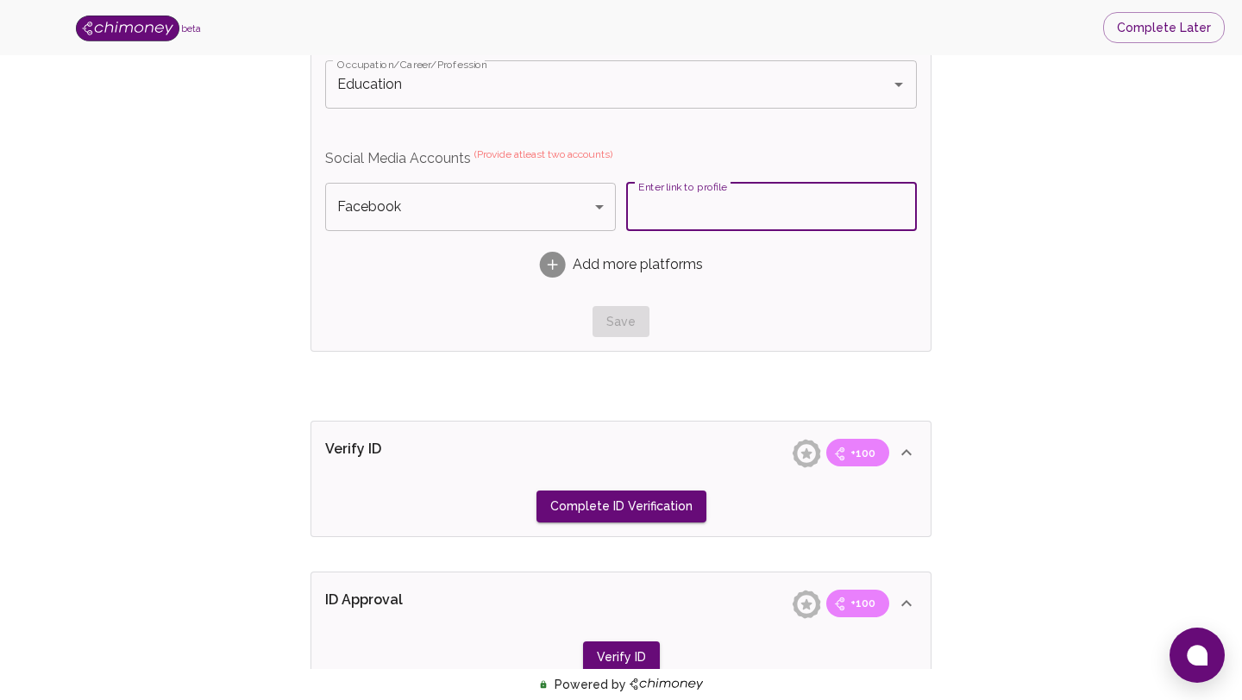
scroll to position [1200, 0]
